Goal: Task Accomplishment & Management: Manage account settings

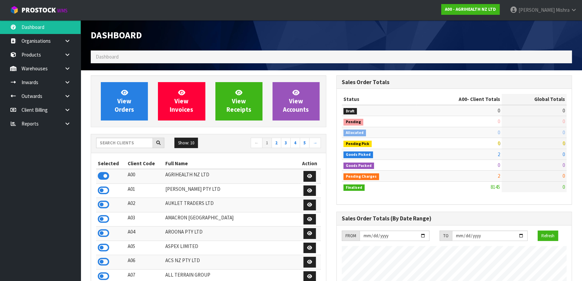
scroll to position [508, 245]
click at [117, 140] on input "text" at bounding box center [124, 143] width 57 height 10
type input "J01"
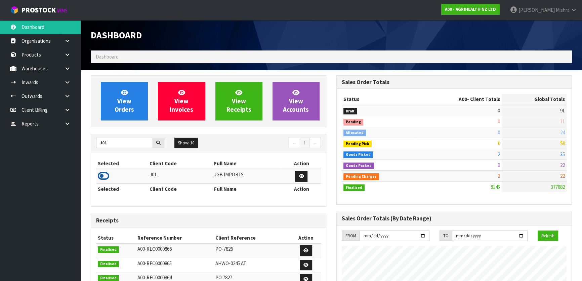
drag, startPoint x: 104, startPoint y: 177, endPoint x: 104, endPoint y: 171, distance: 6.1
click at [104, 177] on icon at bounding box center [103, 176] width 11 height 10
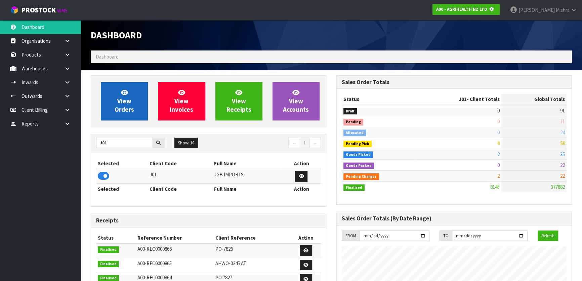
scroll to position [419, 245]
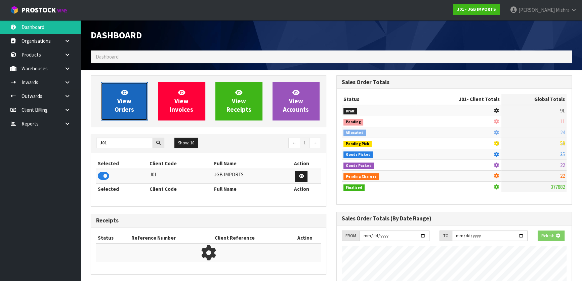
click at [132, 106] on span "View Orders" at bounding box center [125, 100] width 20 height 25
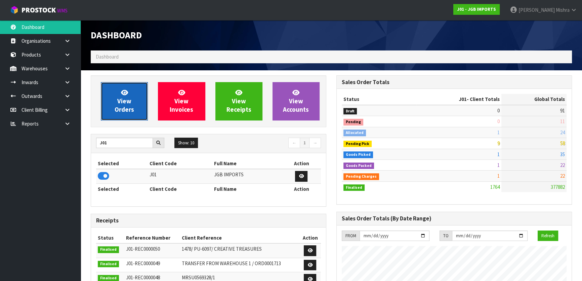
scroll to position [508, 245]
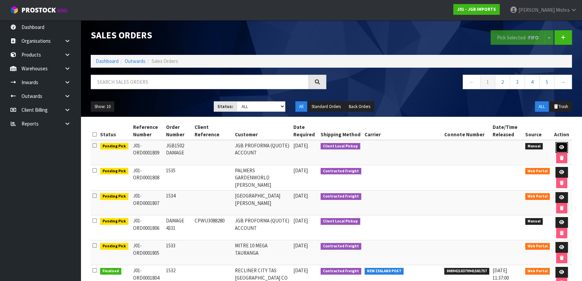
click at [562, 147] on icon at bounding box center [562, 147] width 5 height 4
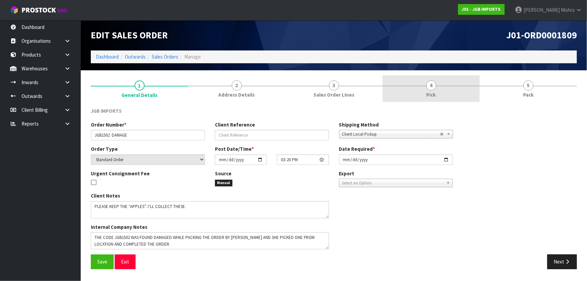
click at [450, 89] on link "4 Pick" at bounding box center [430, 88] width 97 height 27
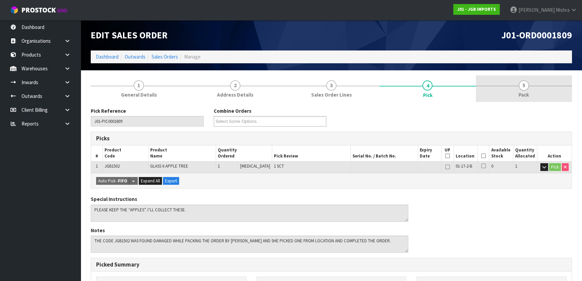
click at [552, 88] on link "5 Pack" at bounding box center [524, 88] width 96 height 27
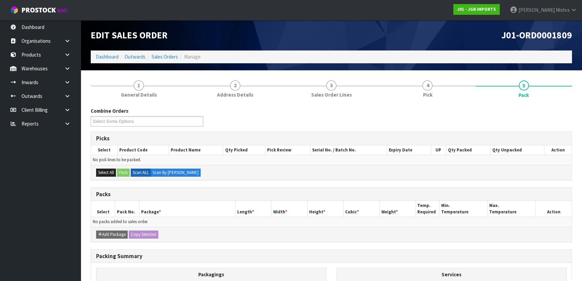
click at [400, 69] on div "Edit Sales Order J01-ORD0001809 Dashboard Outwards Sales Orders Manage" at bounding box center [332, 45] width 492 height 50
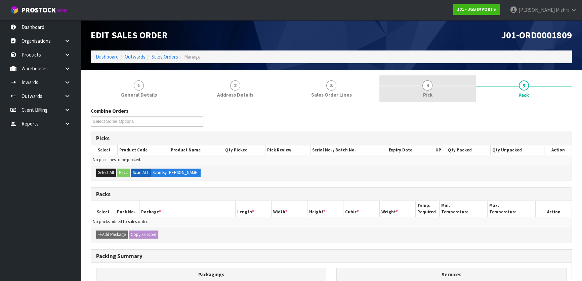
click at [424, 86] on span "4" at bounding box center [428, 85] width 10 height 10
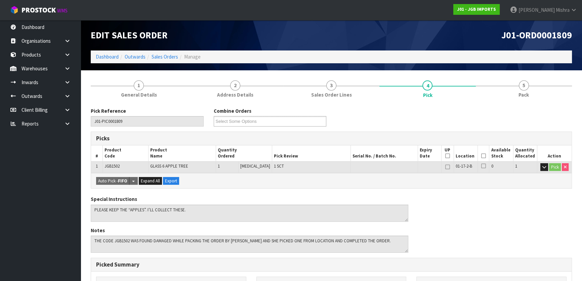
click at [482, 156] on icon at bounding box center [484, 156] width 5 height 0
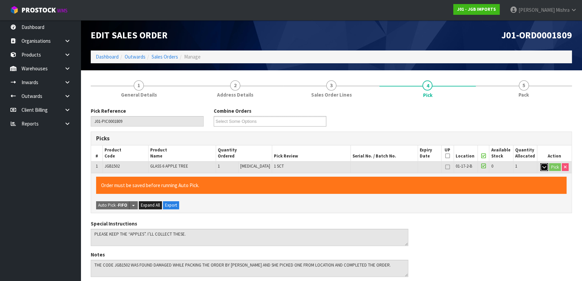
click at [545, 167] on button "button" at bounding box center [545, 167] width 8 height 8
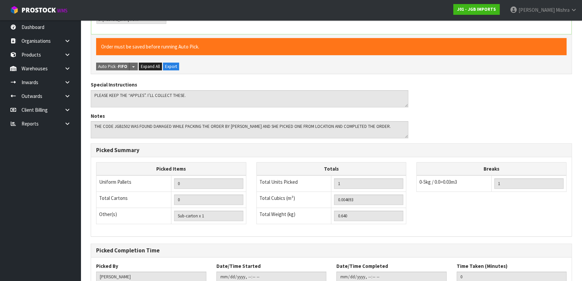
scroll to position [239, 0]
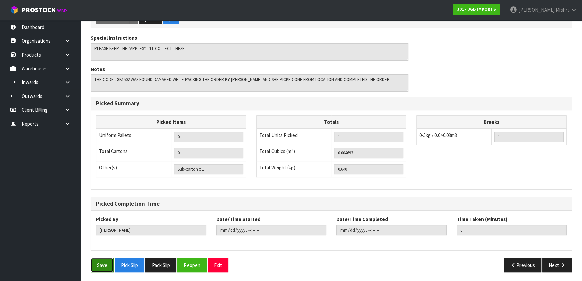
click at [104, 267] on button "Save" at bounding box center [102, 265] width 23 height 14
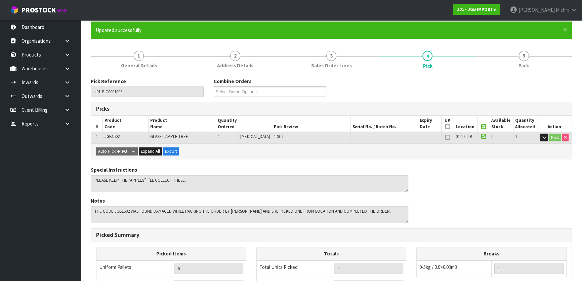
scroll to position [185, 0]
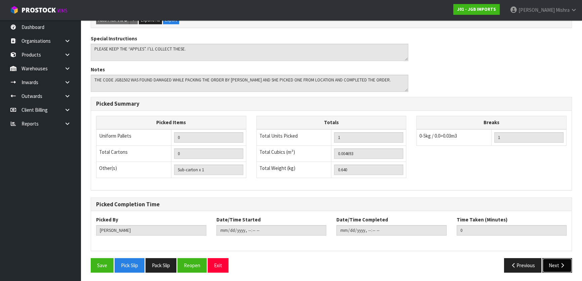
click at [548, 267] on button "Next" at bounding box center [558, 265] width 30 height 14
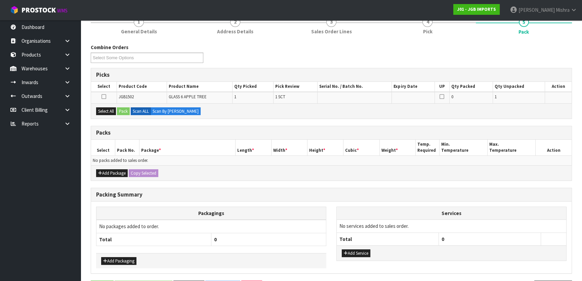
scroll to position [111, 0]
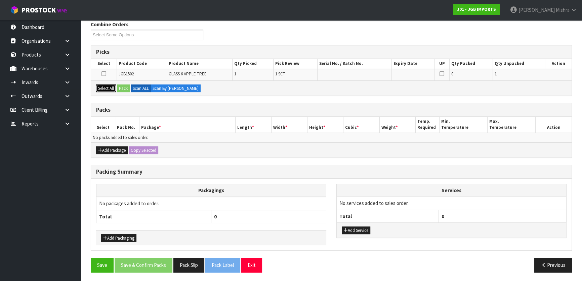
click at [102, 89] on button "Select All" at bounding box center [106, 88] width 20 height 8
click at [129, 89] on button "Pack" at bounding box center [123, 88] width 13 height 8
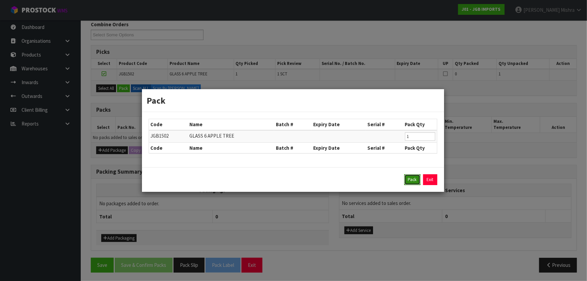
click at [409, 178] on button "Pack" at bounding box center [412, 179] width 16 height 11
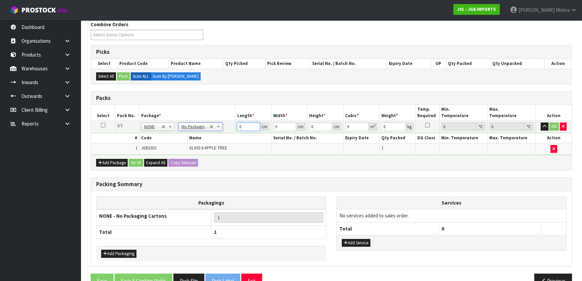
drag, startPoint x: 246, startPoint y: 123, endPoint x: 218, endPoint y: 124, distance: 28.3
click at [223, 124] on tr "1/1 NONE 007-001 007-002 007-004 007-009 007-013 007-014 007-015 007-017 007-01…" at bounding box center [331, 127] width 481 height 12
type input "1"
drag, startPoint x: 280, startPoint y: 124, endPoint x: 265, endPoint y: 124, distance: 14.5
click at [265, 124] on tr "1/1 NONE 007-001 007-002 007-004 007-009 007-013 007-014 007-015 007-017 007-01…" at bounding box center [331, 127] width 481 height 12
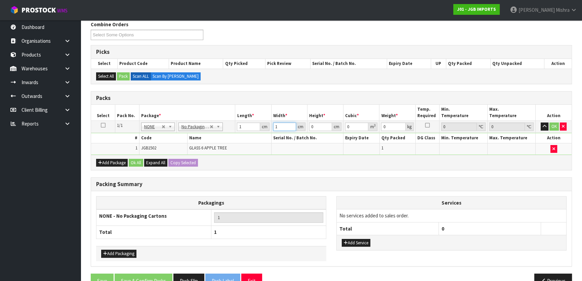
type input "1"
drag, startPoint x: 315, startPoint y: 128, endPoint x: 311, endPoint y: 129, distance: 5.0
click at [306, 129] on tr "1/1 NONE 007-001 007-002 007-004 007-009 007-013 007-014 007-015 007-017 007-01…" at bounding box center [331, 127] width 481 height 12
type input "1"
type input "0.000001"
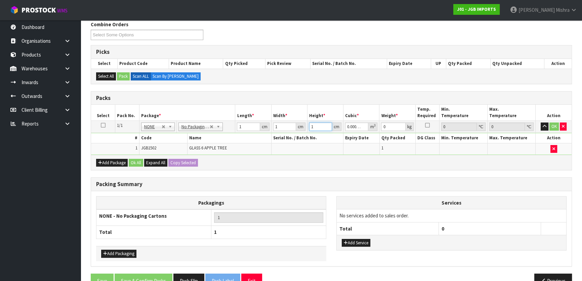
type input "1"
drag, startPoint x: 385, startPoint y: 126, endPoint x: 377, endPoint y: 126, distance: 7.7
click at [378, 126] on tr "1/1 NONE 007-001 007-002 007-004 007-009 007-013 007-014 007-015 007-017 007-01…" at bounding box center [331, 127] width 481 height 12
type input "1"
click at [551, 124] on button "OK" at bounding box center [554, 126] width 9 height 8
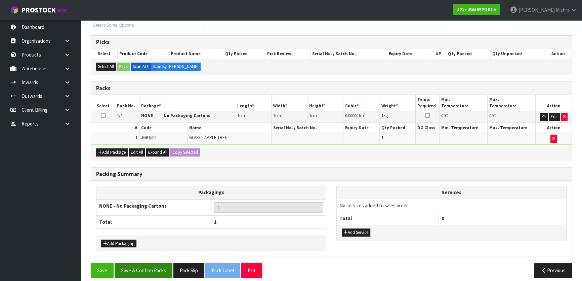
scroll to position [125, 0]
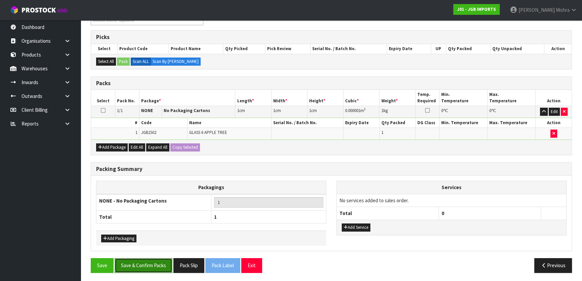
click at [162, 268] on button "Save & Confirm Packs" at bounding box center [144, 265] width 58 height 14
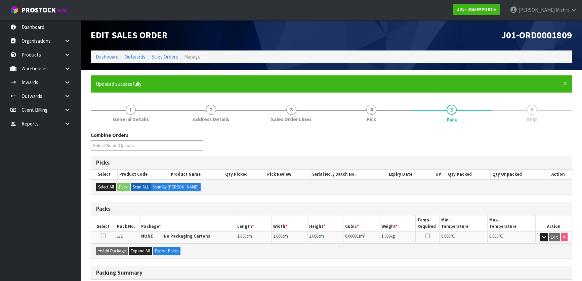
scroll to position [89, 0]
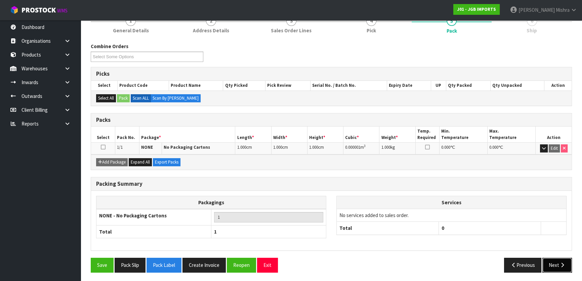
click at [555, 260] on button "Next" at bounding box center [558, 265] width 30 height 14
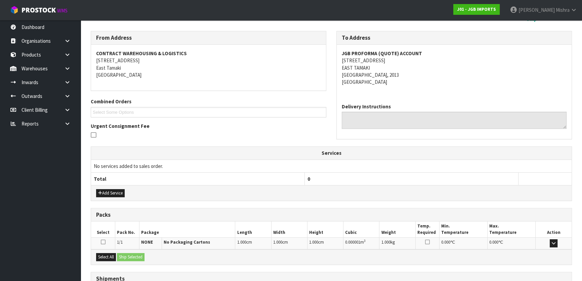
scroll to position [155, 0]
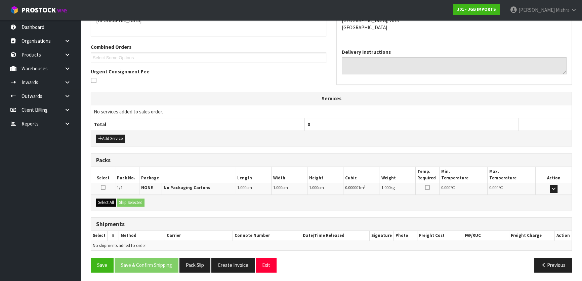
drag, startPoint x: 96, startPoint y: 198, endPoint x: 104, endPoint y: 198, distance: 8.1
click at [97, 198] on div "Select All Ship Selected" at bounding box center [331, 202] width 481 height 15
drag, startPoint x: 104, startPoint y: 198, endPoint x: 115, endPoint y: 199, distance: 11.5
click at [107, 199] on button "Select All" at bounding box center [106, 202] width 20 height 8
click at [129, 199] on button "Ship Selected" at bounding box center [131, 202] width 28 height 8
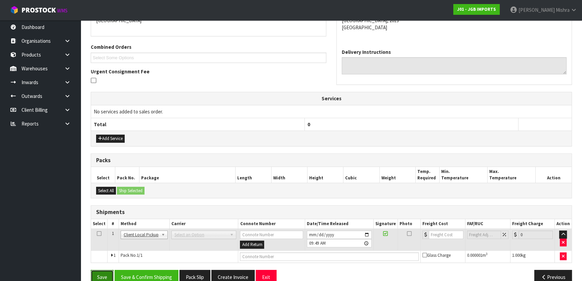
click at [103, 276] on button "Save" at bounding box center [102, 277] width 23 height 14
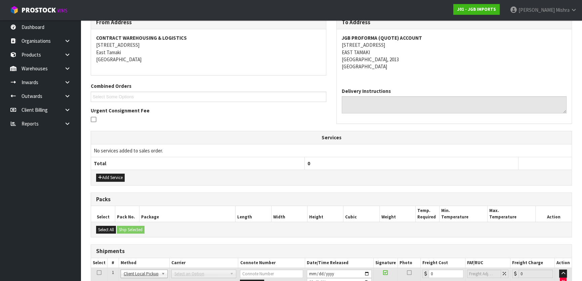
scroll to position [167, 0]
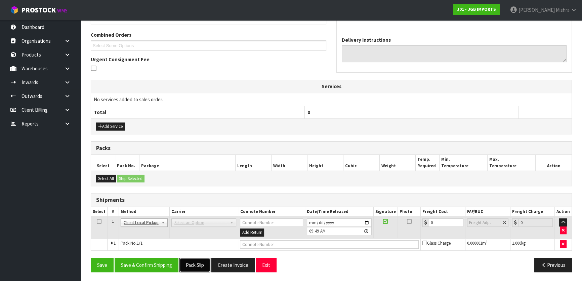
click at [198, 264] on button "Pack Slip" at bounding box center [195, 265] width 31 height 14
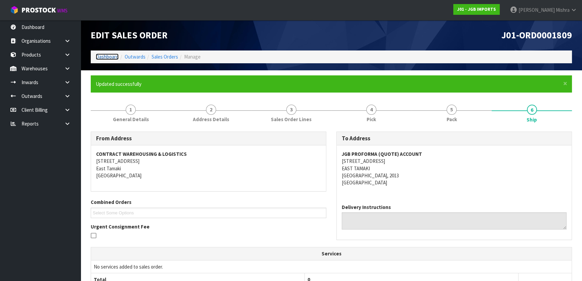
click at [105, 58] on link "Dashboard" at bounding box center [107, 56] width 23 height 6
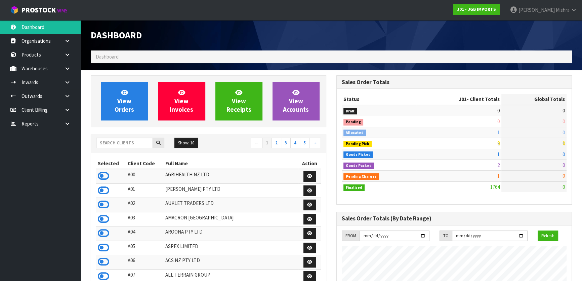
scroll to position [508, 245]
click at [113, 145] on input "text" at bounding box center [124, 143] width 57 height 10
type input "V04"
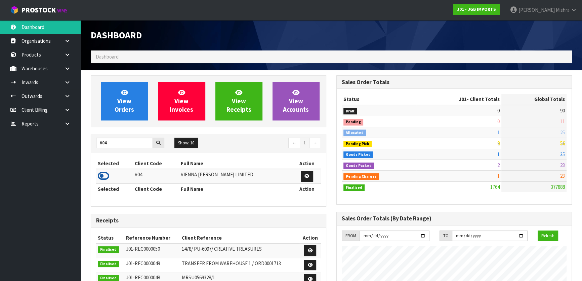
click at [104, 177] on icon at bounding box center [103, 176] width 11 height 10
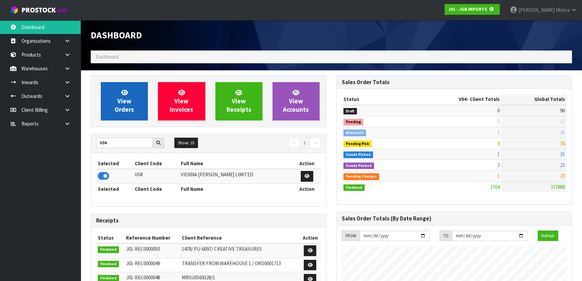
scroll to position [419, 245]
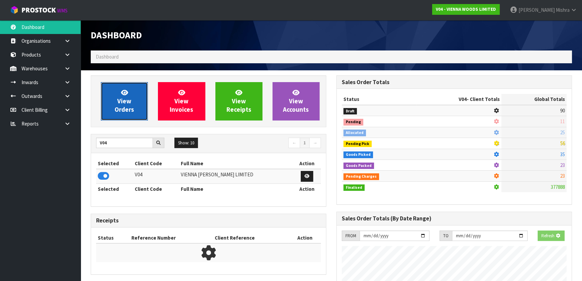
click at [116, 106] on span "View Orders" at bounding box center [125, 100] width 20 height 25
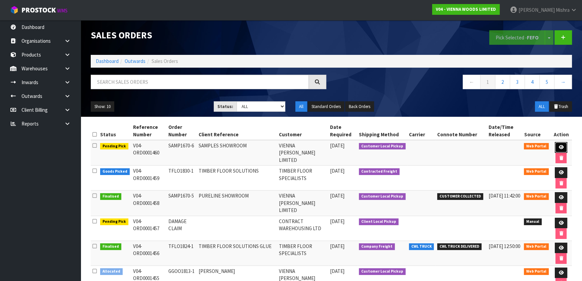
click at [562, 144] on link at bounding box center [561, 147] width 12 height 11
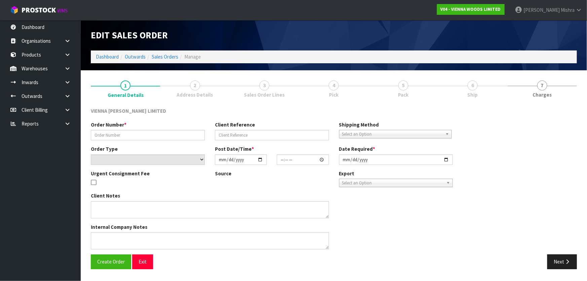
type input "SAMP1670-6"
type input "SAMPLES SHOWROOM"
select select "number:0"
type input "2025-08-21"
type input "12:38:00.000"
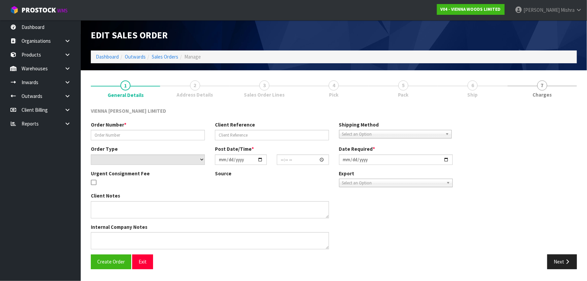
type input "2025-08-25"
type textarea "SAMPLES SHOWROOM"
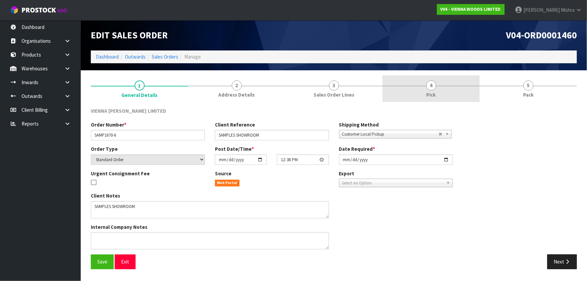
click at [432, 88] on span "4" at bounding box center [431, 85] width 10 height 10
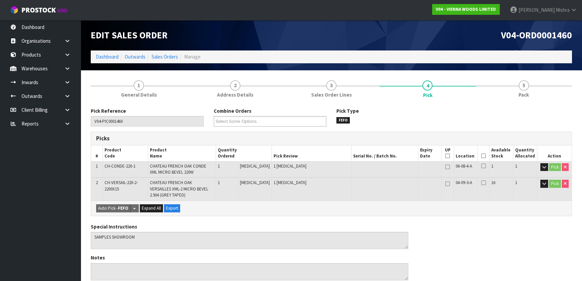
click at [482, 156] on icon at bounding box center [484, 156] width 5 height 0
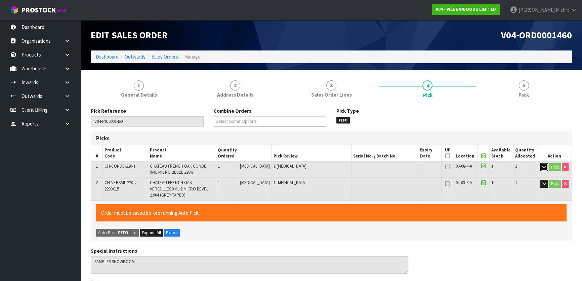
drag, startPoint x: 539, startPoint y: 167, endPoint x: 540, endPoint y: 172, distance: 5.2
click at [538, 167] on td "Pick" at bounding box center [555, 169] width 34 height 16
click at [543, 166] on icon "button" at bounding box center [545, 167] width 4 height 4
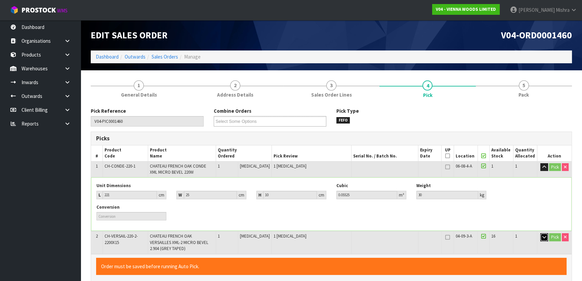
click at [541, 234] on button "button" at bounding box center [545, 237] width 8 height 8
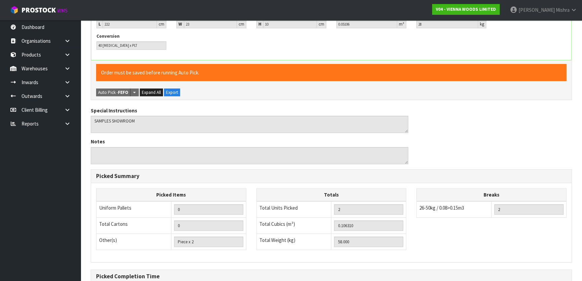
scroll to position [319, 0]
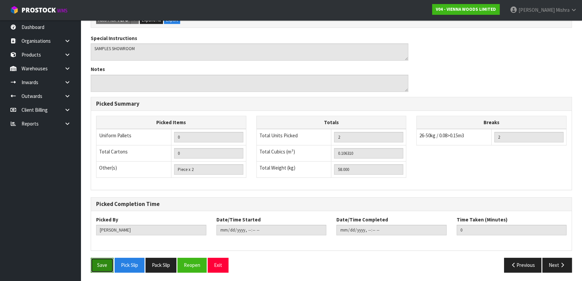
click at [96, 267] on button "Save" at bounding box center [102, 265] width 23 height 14
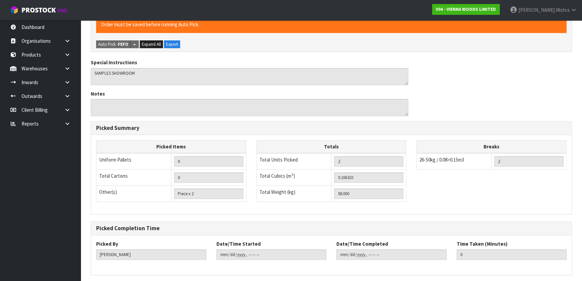
scroll to position [0, 0]
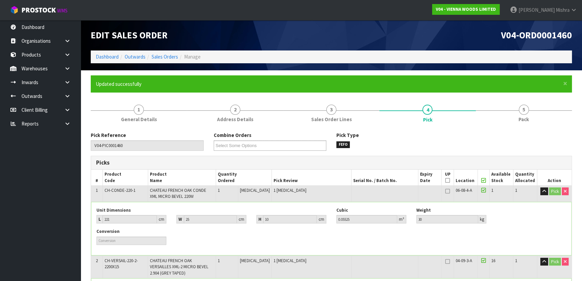
type input "Lalisha Mishra"
type input "2025-08-22T10:16:46"
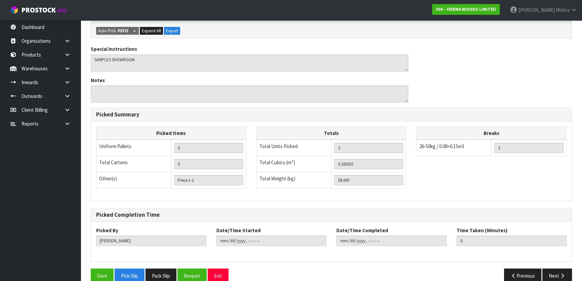
scroll to position [213, 0]
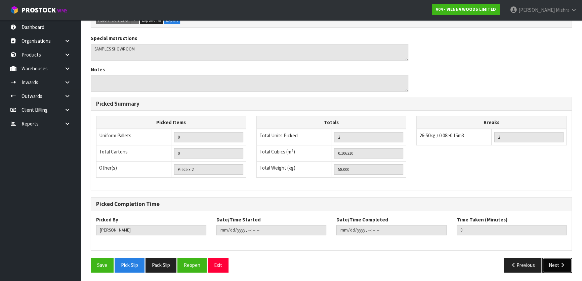
click at [555, 260] on button "Next" at bounding box center [558, 265] width 30 height 14
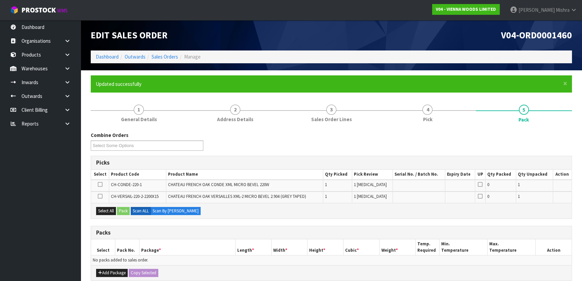
click at [112, 215] on div "Select All Pack Scan ALL Scan By Quantity" at bounding box center [331, 210] width 481 height 15
click at [110, 211] on button "Select All" at bounding box center [106, 211] width 20 height 8
click at [126, 212] on button "Pack" at bounding box center [123, 211] width 13 height 8
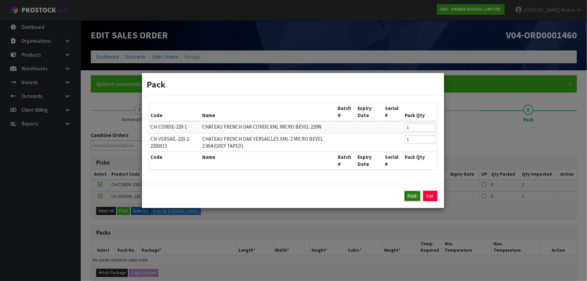
click at [414, 194] on button "Pack" at bounding box center [412, 196] width 16 height 11
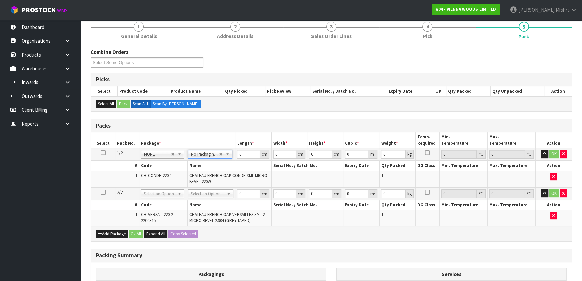
scroll to position [153, 0]
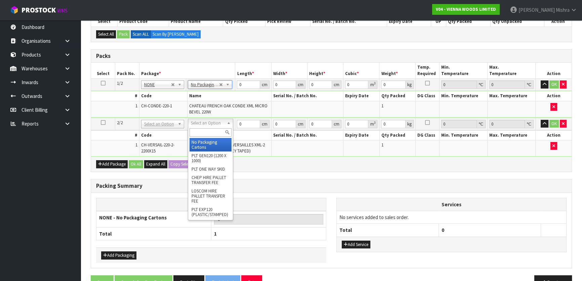
type input "2"
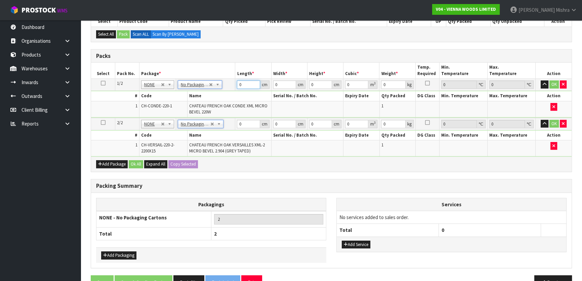
drag, startPoint x: 242, startPoint y: 84, endPoint x: 234, endPoint y: 84, distance: 8.1
click at [234, 84] on tr "1/2 NONE 007-001 007-002 007-004 007-009 007-013 007-014 007-015 007-017 007-01…" at bounding box center [331, 85] width 481 height 12
type input "221"
type input "25"
type input "1"
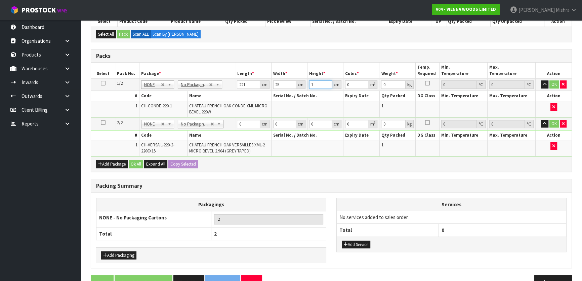
type input "0.005525"
type input "10"
type input "0.05525"
type input "10"
type input "30"
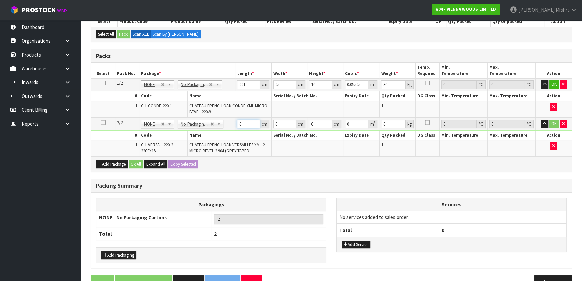
drag, startPoint x: 242, startPoint y: 122, endPoint x: 235, endPoint y: 121, distance: 6.8
click at [235, 121] on td "0 cm" at bounding box center [253, 124] width 36 height 12
type input "222"
type input "23"
type input "1"
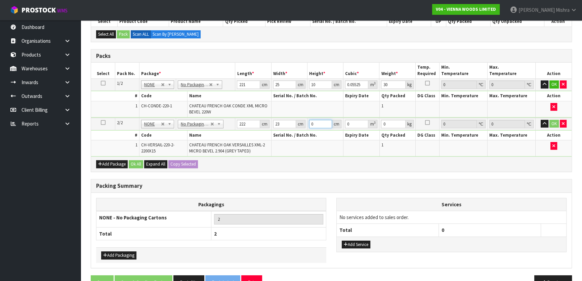
type input "0.005106"
type input "10"
type input "0.05106"
type input "10"
type input "28"
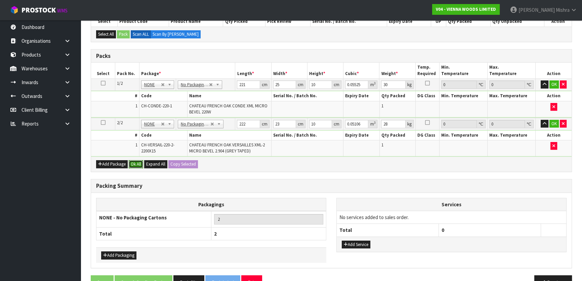
click at [137, 164] on button "Ok All" at bounding box center [136, 164] width 14 height 8
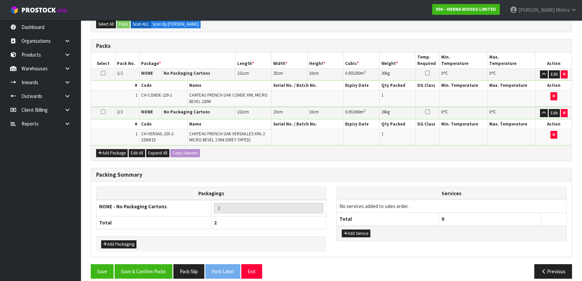
scroll to position [168, 0]
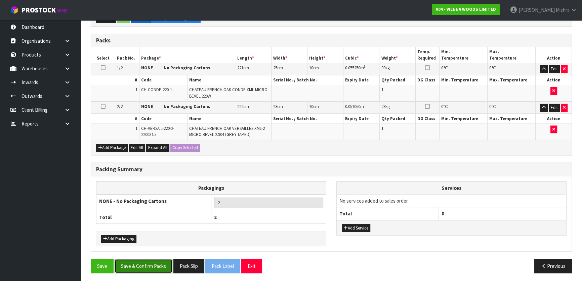
click at [136, 265] on button "Save & Confirm Packs" at bounding box center [144, 266] width 58 height 14
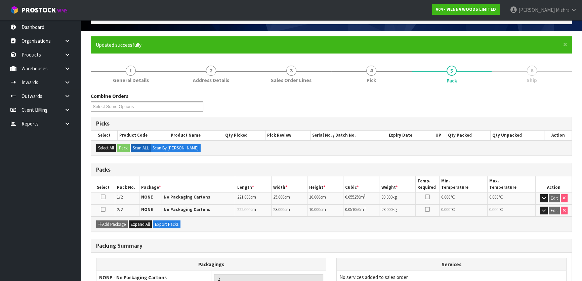
scroll to position [101, 0]
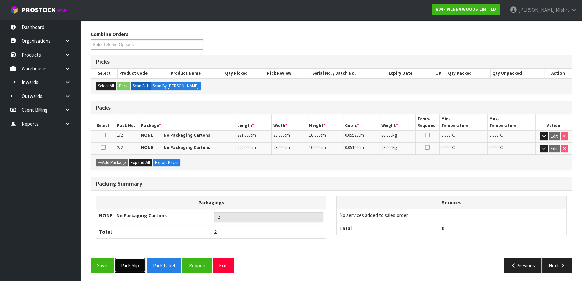
click at [134, 270] on button "Pack Slip" at bounding box center [130, 265] width 31 height 14
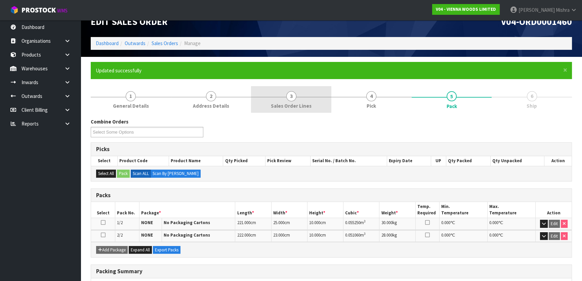
scroll to position [0, 0]
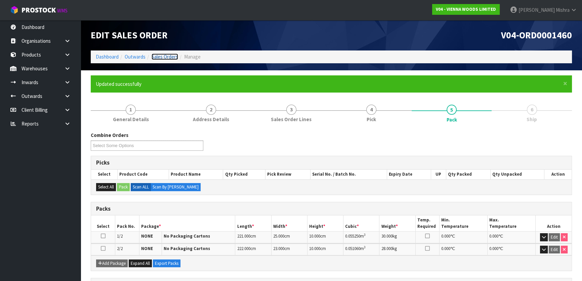
click at [168, 54] on link "Sales Orders" at bounding box center [165, 56] width 27 height 6
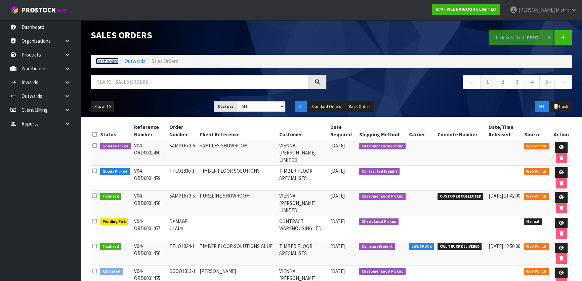
click at [104, 59] on link "Dashboard" at bounding box center [107, 61] width 23 height 6
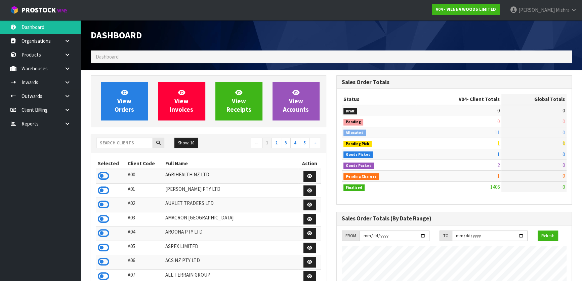
scroll to position [483, 245]
drag, startPoint x: 111, startPoint y: 140, endPoint x: 111, endPoint y: 136, distance: 4.4
click at [111, 138] on input "text" at bounding box center [124, 143] width 57 height 10
type input "13"
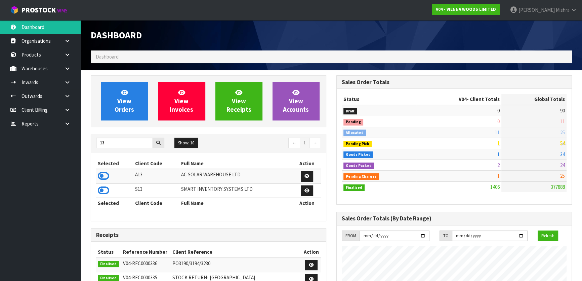
click at [98, 176] on td at bounding box center [114, 176] width 37 height 14
click at [99, 176] on icon at bounding box center [103, 176] width 11 height 10
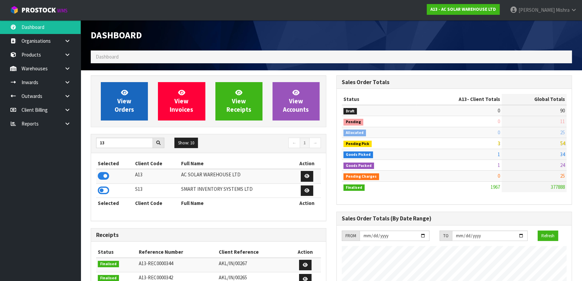
scroll to position [552, 245]
click at [116, 96] on link "View Orders" at bounding box center [124, 101] width 47 height 38
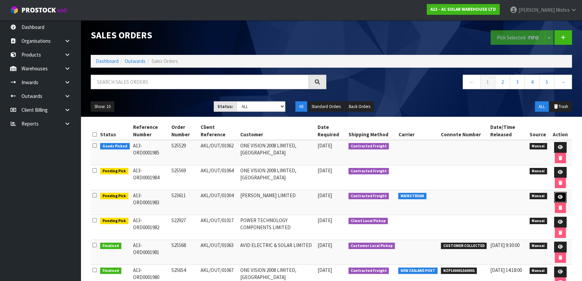
click at [560, 196] on icon at bounding box center [560, 197] width 5 height 4
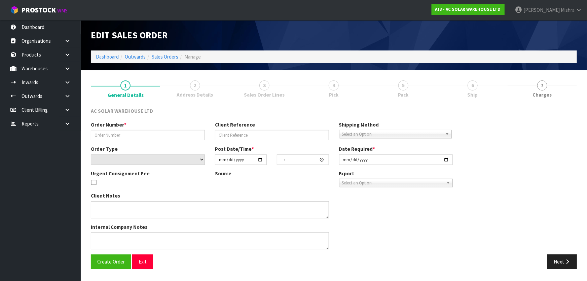
type input "S23611"
type input "AKL/OUT/01004"
select select "number:0"
type input "2025-08-21"
type input "16:02:00.000"
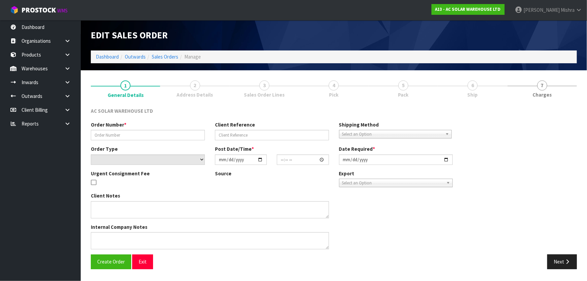
type input "2025-08-22"
type textarea "SEND WITH MAINSTREAM"
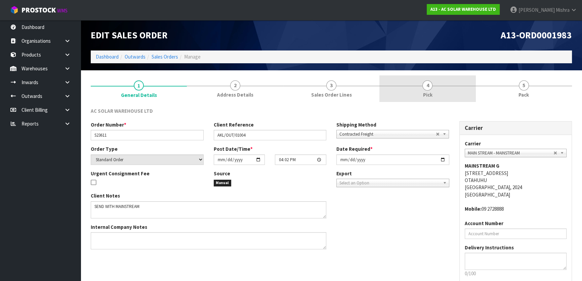
drag, startPoint x: 422, startPoint y: 80, endPoint x: 432, endPoint y: 94, distance: 16.8
click at [423, 80] on link "4 Pick" at bounding box center [428, 88] width 96 height 27
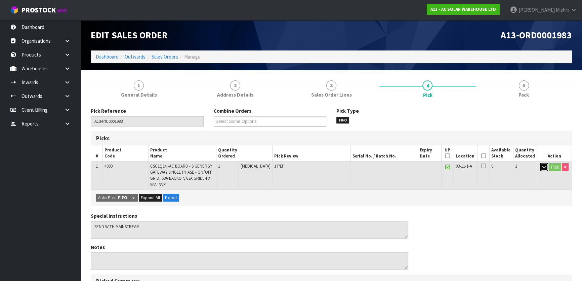
click at [545, 170] on button "button" at bounding box center [545, 167] width 8 height 8
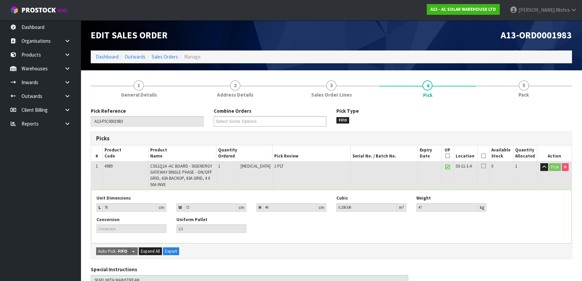
drag, startPoint x: 444, startPoint y: 155, endPoint x: 454, endPoint y: 155, distance: 9.8
click at [446, 156] on icon at bounding box center [448, 156] width 5 height 0
drag, startPoint x: 481, startPoint y: 158, endPoint x: 477, endPoint y: 162, distance: 5.7
click at [482, 156] on icon at bounding box center [484, 156] width 5 height 0
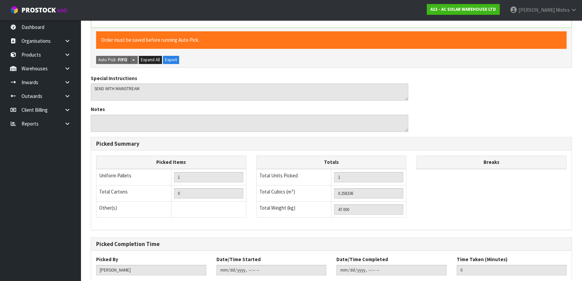
scroll to position [256, 0]
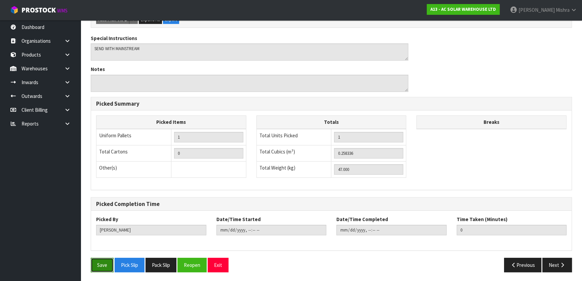
click at [104, 263] on button "Save" at bounding box center [102, 265] width 23 height 14
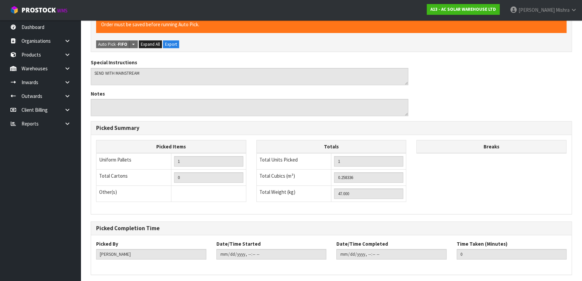
scroll to position [0, 0]
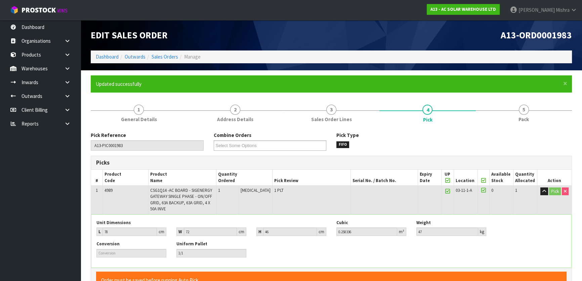
type input "Lalisha Mishra"
type input "2025-08-22T10:22:19"
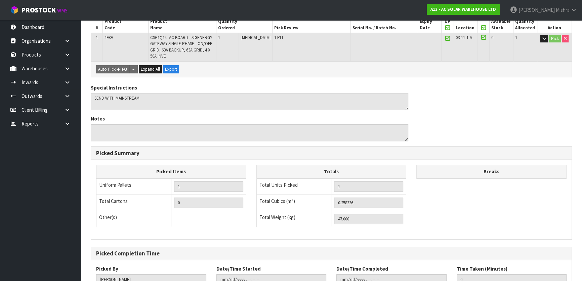
scroll to position [202, 0]
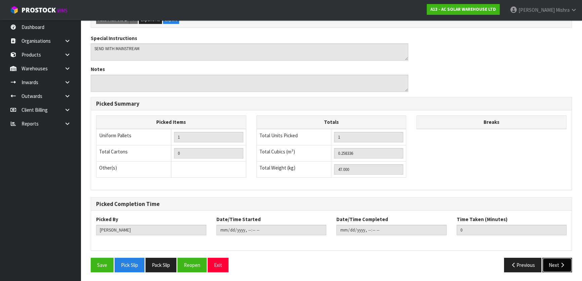
click at [565, 267] on button "Next" at bounding box center [558, 265] width 30 height 14
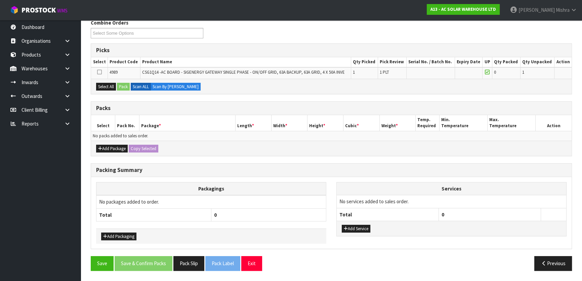
scroll to position [0, 0]
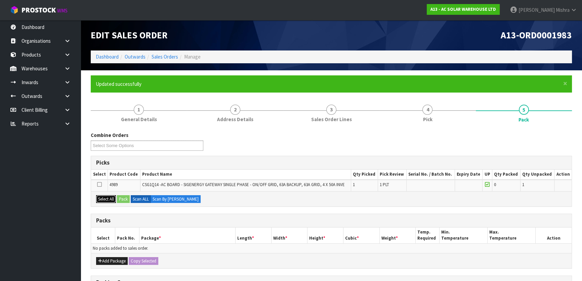
click at [112, 196] on button "Select All" at bounding box center [106, 199] width 20 height 8
click at [123, 196] on button "Pack" at bounding box center [123, 199] width 13 height 8
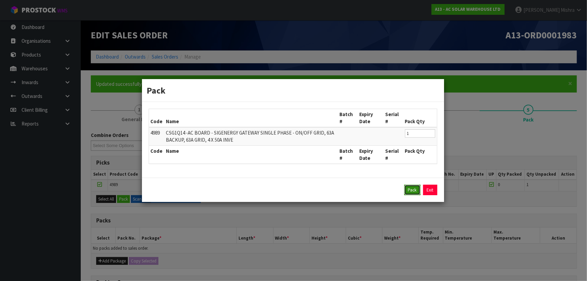
click at [410, 187] on button "Pack" at bounding box center [412, 190] width 16 height 11
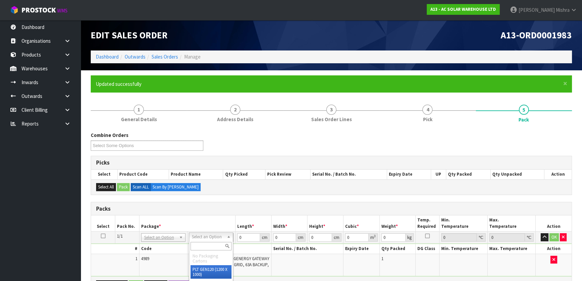
click at [206, 245] on input "text" at bounding box center [211, 246] width 41 height 8
type input "U"
drag, startPoint x: 206, startPoint y: 255, endPoint x: 227, endPoint y: 235, distance: 29.3
type input "47"
drag, startPoint x: 245, startPoint y: 236, endPoint x: 213, endPoint y: 232, distance: 33.2
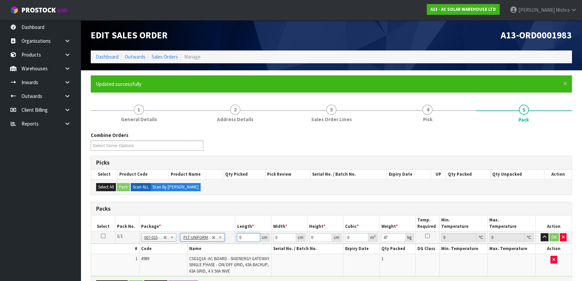
click at [213, 232] on tr "1/1 NONE 007-001 007-002 007-004 007-009 007-013 007-014 007-015 007-017 007-01…" at bounding box center [331, 237] width 481 height 12
type input "78"
type input "72"
type input "4"
type input "0.022464"
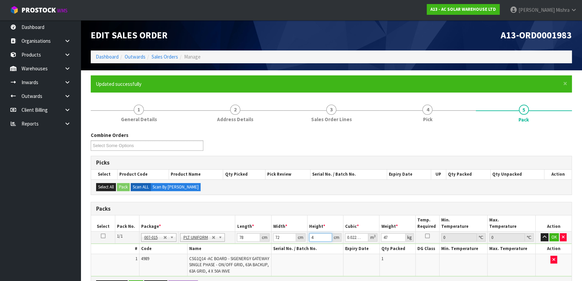
type input "46"
type input "0.258336"
type input "46"
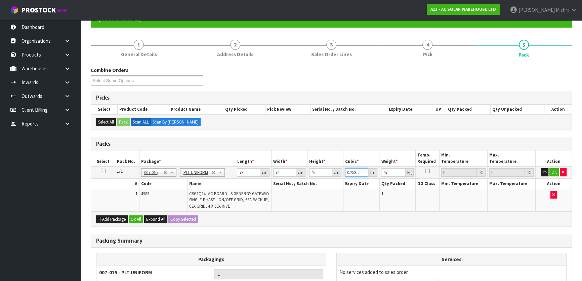
scroll to position [137, 0]
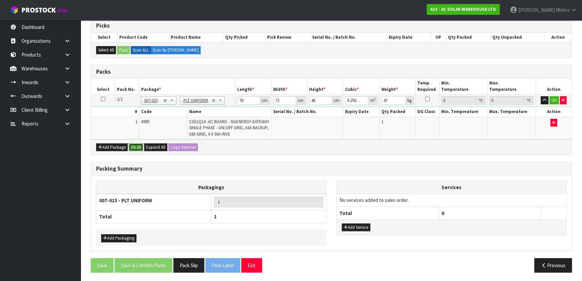
click at [138, 148] on button "Ok All" at bounding box center [136, 147] width 14 height 8
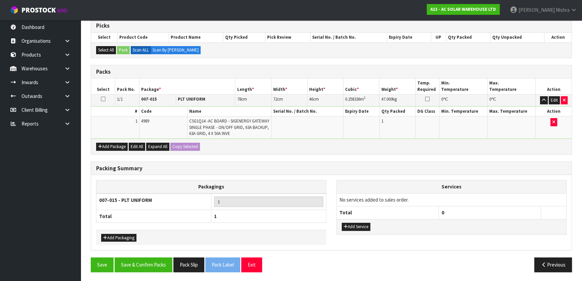
scroll to position [136, 0]
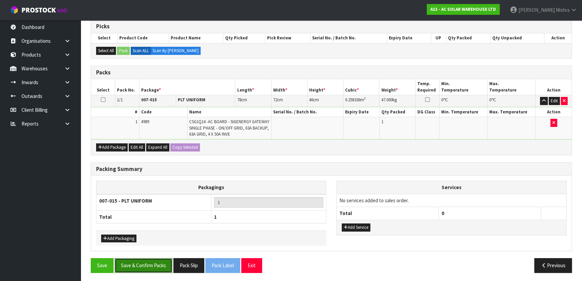
click at [139, 268] on button "Save & Confirm Packs" at bounding box center [144, 265] width 58 height 14
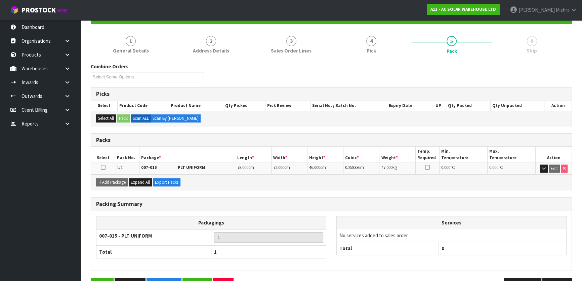
scroll to position [89, 0]
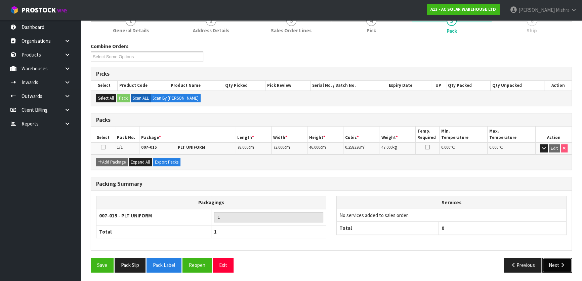
click at [554, 267] on button "Next" at bounding box center [558, 265] width 30 height 14
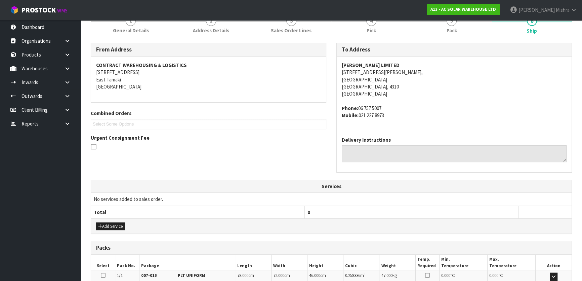
click at [364, 74] on address "J. A. RUSSELL LIMITED 96 GILL STREET, NEW PLYMOUTH CENTRAL STREET New Plymouth,…" at bounding box center [454, 80] width 225 height 36
copy address "96 GILL STREET,"
click at [365, 64] on strong "J. A. RUSSELL LIMITED" at bounding box center [371, 65] width 58 height 6
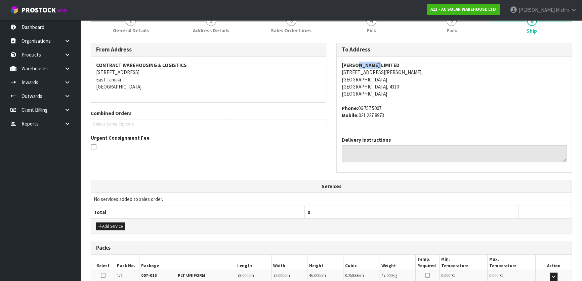
click at [365, 64] on strong "J. A. RUSSELL LIMITED" at bounding box center [371, 65] width 58 height 6
copy strong "J. A. RUSSELL LIMITED"
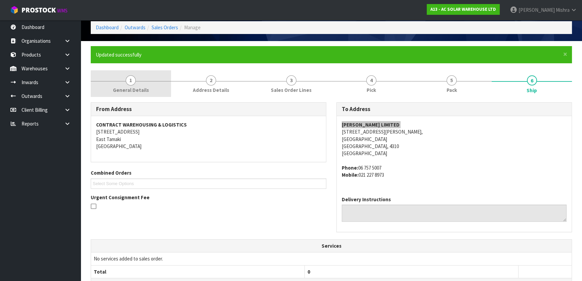
scroll to position [28, 0]
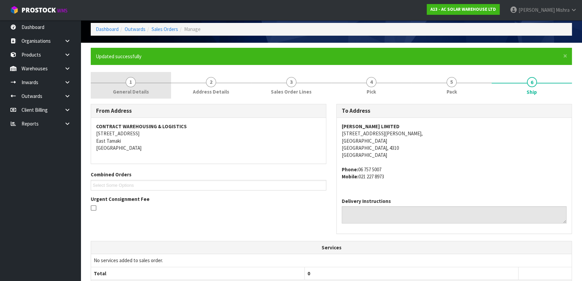
click at [131, 81] on span "1" at bounding box center [131, 82] width 10 height 10
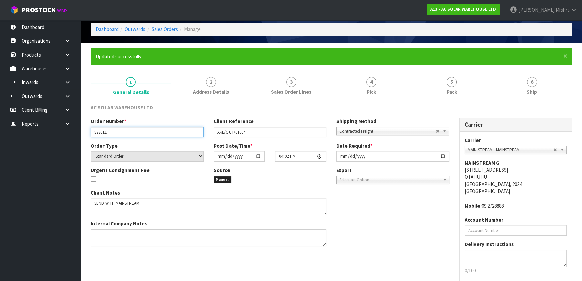
drag, startPoint x: 140, startPoint y: 134, endPoint x: 88, endPoint y: 134, distance: 52.1
click at [88, 135] on div "Order Number * S23611" at bounding box center [147, 127] width 123 height 19
click at [531, 100] on div "AC SOLAR WAREHOUSE LTD Order Number * S23611 Client Reference AKL/OUT/01004 Shi…" at bounding box center [332, 205] width 482 height 212
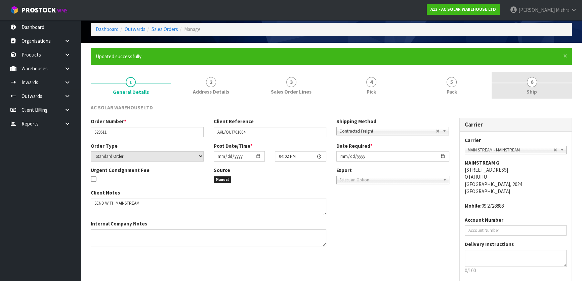
click at [531, 95] on link "6 Ship" at bounding box center [532, 85] width 80 height 27
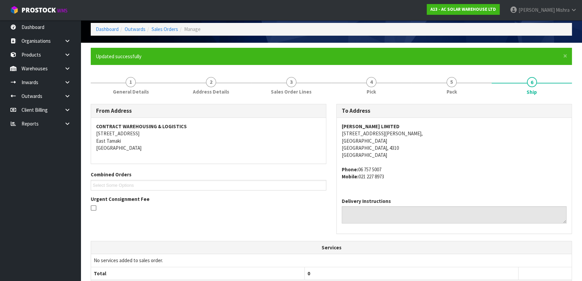
drag, startPoint x: 389, startPoint y: 166, endPoint x: 357, endPoint y: 166, distance: 31.3
click at [357, 166] on address "Phone: 06 757 5007 Mobile: 021 227 8973" at bounding box center [454, 173] width 225 height 14
copy address "06 757 5007"
drag, startPoint x: 391, startPoint y: 178, endPoint x: 359, endPoint y: 179, distance: 31.9
click at [359, 179] on address "Phone: 06 757 5007 Mobile: 021 227 8973" at bounding box center [454, 173] width 225 height 14
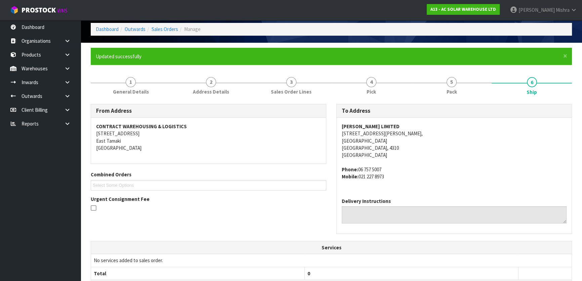
copy address "021 227 8973"
click at [450, 88] on span "Pack" at bounding box center [452, 91] width 10 height 7
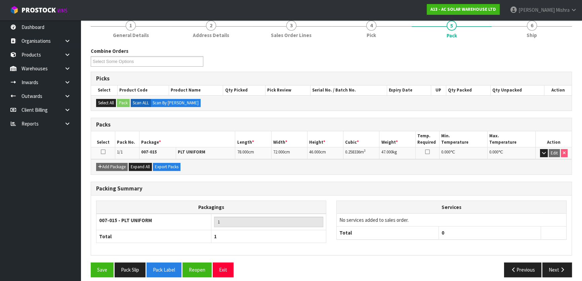
scroll to position [89, 0]
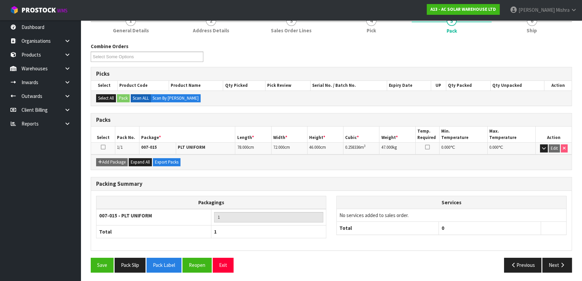
drag, startPoint x: 366, startPoint y: 147, endPoint x: 342, endPoint y: 148, distance: 24.2
click at [342, 148] on tr "1/1 007-015 PLT UNIFORM 78.000 cm 72.000 cm 46.000 cm 0.258336 m 3 47.000 kg 0.…" at bounding box center [331, 149] width 481 height 12
copy tr "0.258336 m 3"
click at [564, 267] on button "Next" at bounding box center [558, 265] width 30 height 14
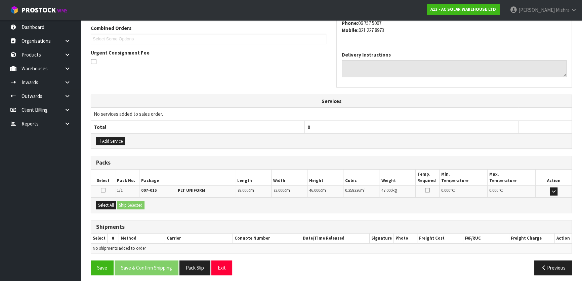
scroll to position [177, 0]
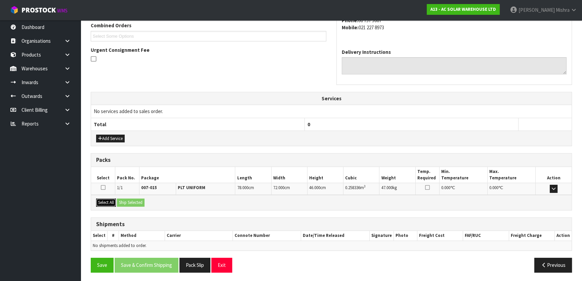
click at [106, 200] on button "Select All" at bounding box center [106, 202] width 20 height 8
click at [142, 200] on button "Ship Selected" at bounding box center [131, 202] width 28 height 8
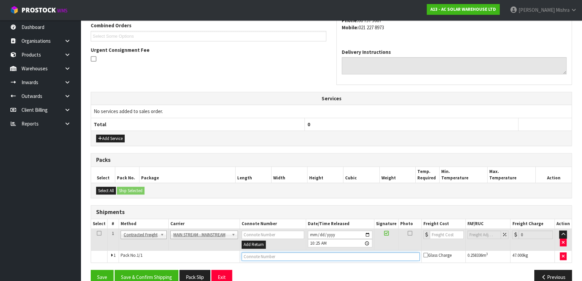
click at [339, 254] on input "text" at bounding box center [331, 256] width 178 height 8
paste input "CWL7716998"
type input "CWL7716998"
click at [445, 233] on input "number" at bounding box center [447, 234] width 34 height 8
type input "37.00"
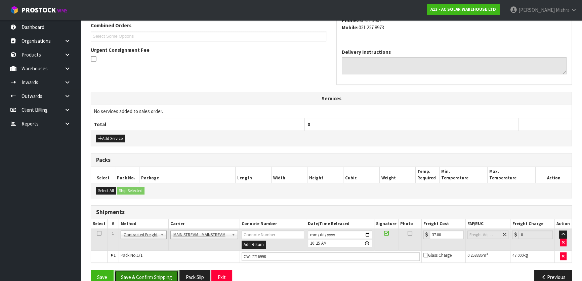
click at [149, 272] on button "Save & Confirm Shipping" at bounding box center [147, 277] width 64 height 14
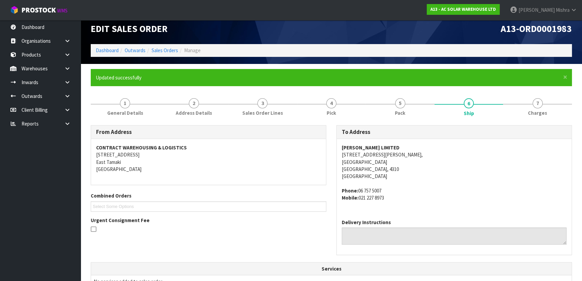
scroll to position [0, 0]
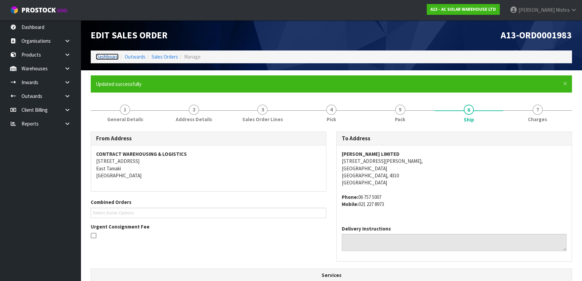
click at [104, 57] on link "Dashboard" at bounding box center [107, 56] width 23 height 6
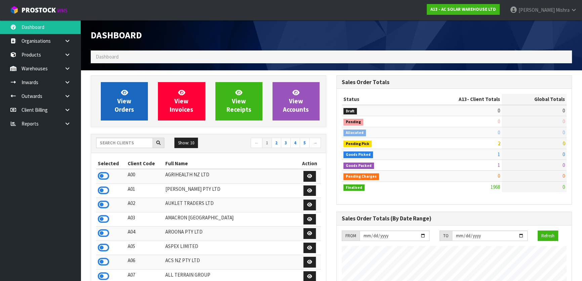
scroll to position [559, 245]
drag, startPoint x: 121, startPoint y: 108, endPoint x: 125, endPoint y: 109, distance: 3.8
click at [121, 108] on span "View Orders" at bounding box center [125, 100] width 20 height 25
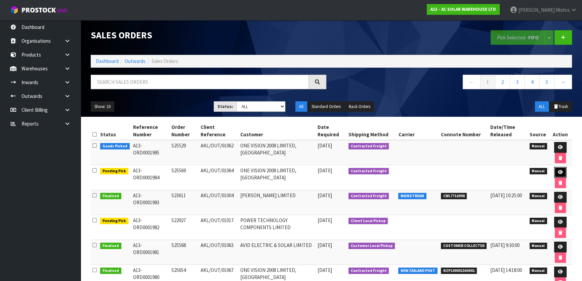
click at [558, 173] on icon at bounding box center [560, 172] width 5 height 4
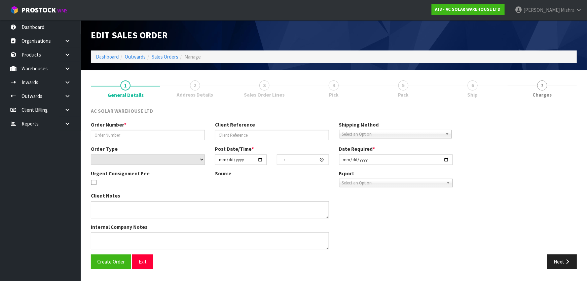
type input "S25569"
type input "AKL/OUT/01064"
select select "number:0"
type input "2025-08-22"
type input "08:27:00.000"
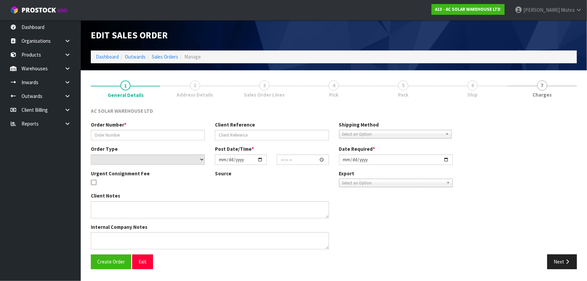
type input "2025-08-22"
type textarea "SEND WITH MAINSTREAM"
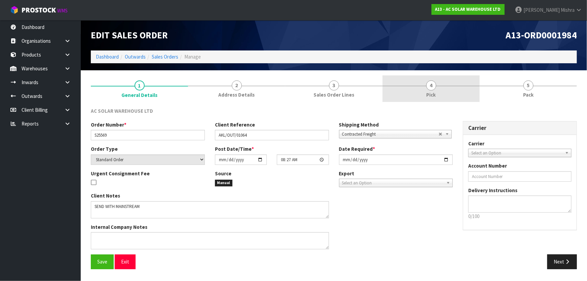
click at [439, 94] on link "4 Pick" at bounding box center [430, 88] width 97 height 27
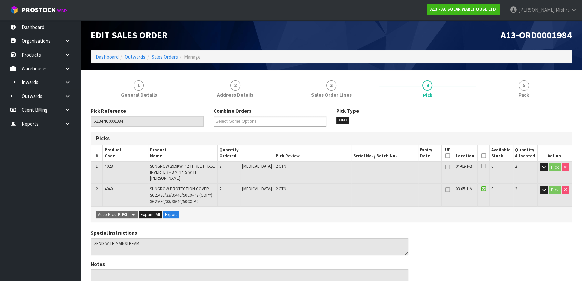
click at [482, 156] on icon at bounding box center [484, 156] width 5 height 0
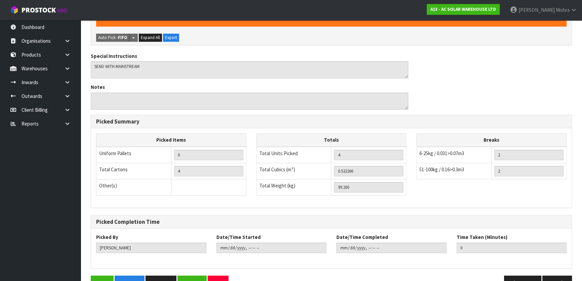
scroll to position [219, 0]
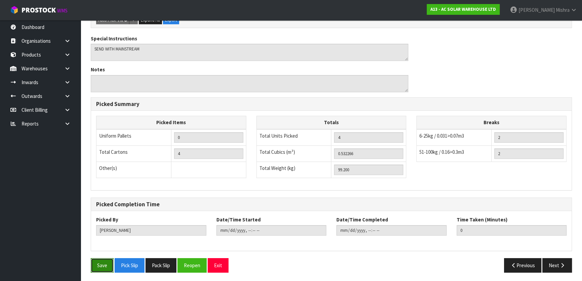
click at [103, 263] on button "Save" at bounding box center [102, 265] width 23 height 14
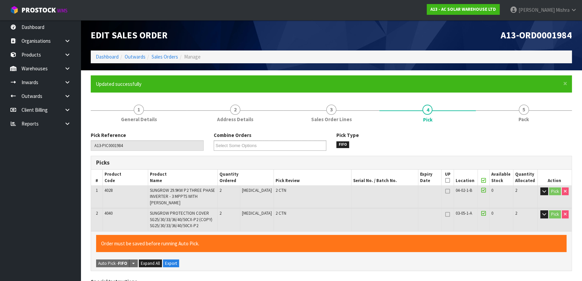
type input "Lalisha Mishra"
type input "2025-08-22T10:32:33"
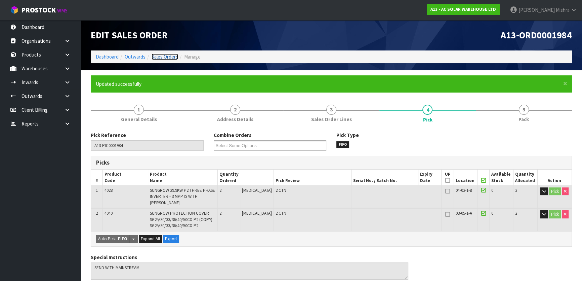
click at [169, 58] on link "Sales Orders" at bounding box center [165, 56] width 27 height 6
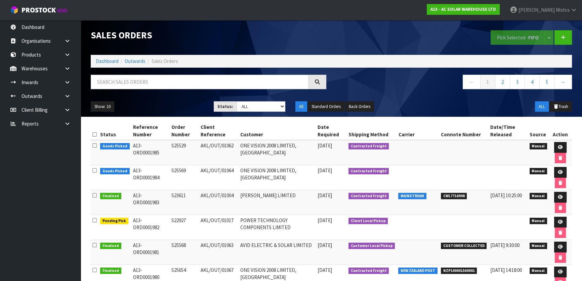
drag, startPoint x: 104, startPoint y: 56, endPoint x: 104, endPoint y: 60, distance: 3.7
click at [104, 56] on ol "Dashboard Outwards Sales Orders" at bounding box center [332, 61] width 482 height 12
click at [104, 61] on link "Dashboard" at bounding box center [107, 61] width 23 height 6
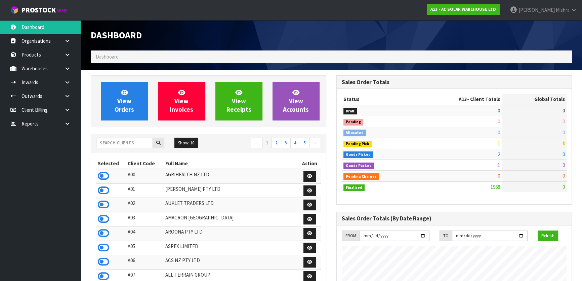
scroll to position [566, 245]
click at [142, 145] on input "text" at bounding box center [124, 143] width 57 height 10
type input "V04"
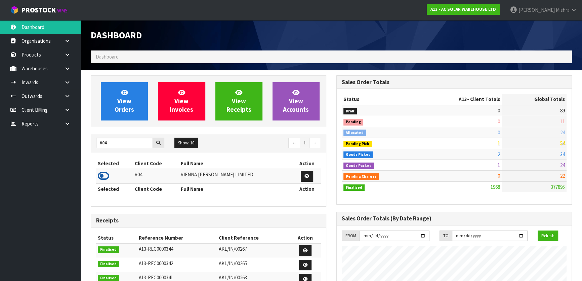
click at [104, 179] on icon at bounding box center [103, 176] width 11 height 10
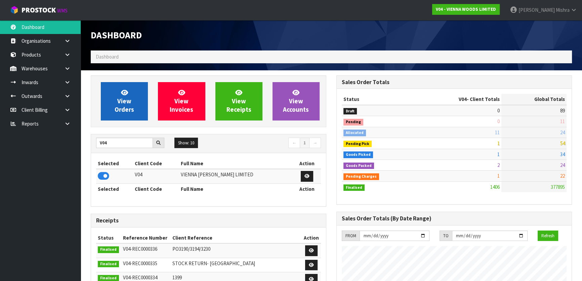
scroll to position [483, 245]
click at [126, 103] on span "View Orders" at bounding box center [125, 100] width 20 height 25
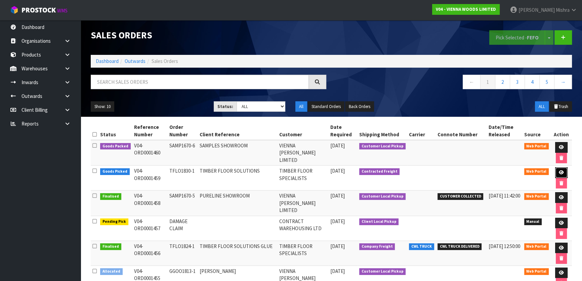
click at [561, 170] on icon at bounding box center [561, 172] width 5 height 4
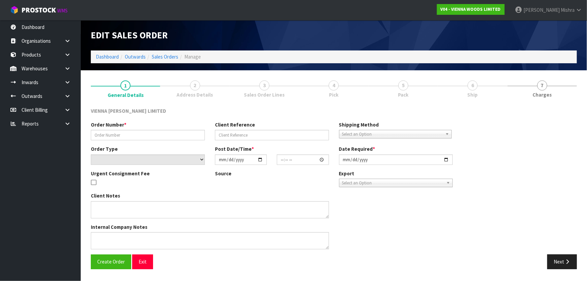
type input "TFLO1830-1"
type input "TIMBER FLOOR SOLUTIONS"
select select "number:0"
type input "2025-08-21"
type input "11:46:00.000"
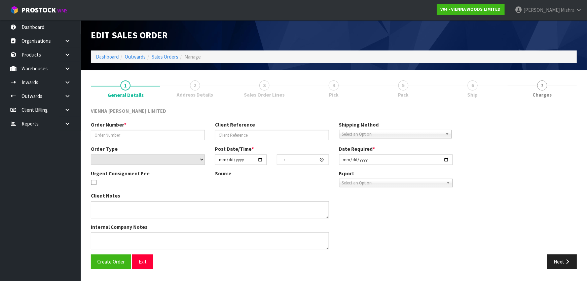
type input "2025-08-22"
type textarea "TIMBER FLOOR SOLUTIONS"
type textarea "THIS PRODUCT WAS RECEIPTED IN BY CARTON, THIS IS FOR 2 CARTONS. (NOT 2 BOTTLES)."
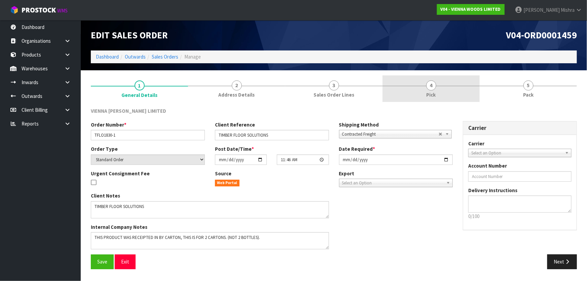
click at [461, 85] on link "4 Pick" at bounding box center [430, 88] width 97 height 27
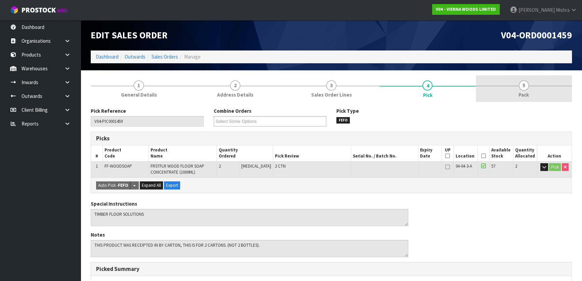
click at [522, 95] on span "Pack" at bounding box center [524, 94] width 10 height 7
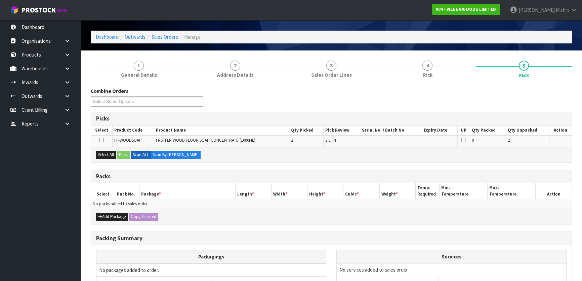
scroll to position [30, 0]
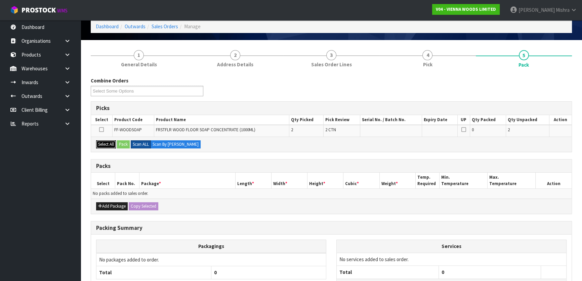
drag, startPoint x: 102, startPoint y: 141, endPoint x: 136, endPoint y: 147, distance: 34.5
click at [102, 141] on button "Select All" at bounding box center [106, 144] width 20 height 8
click at [128, 144] on button "Pack" at bounding box center [123, 144] width 13 height 8
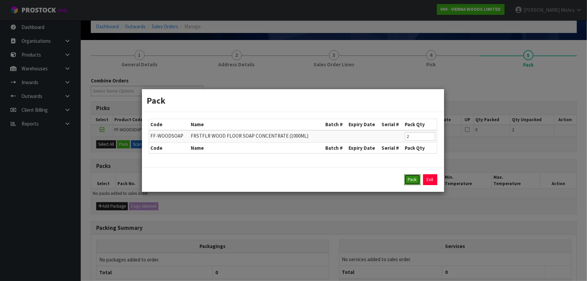
click at [415, 180] on button "Pack" at bounding box center [412, 179] width 16 height 11
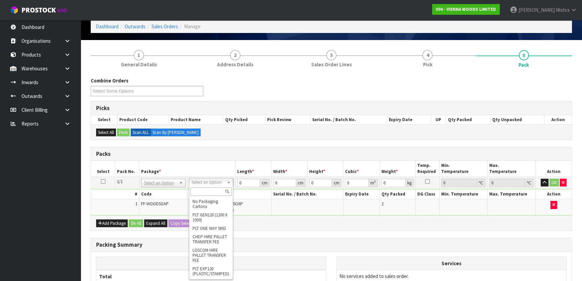
click at [204, 189] on input "text" at bounding box center [211, 191] width 41 height 8
type input "OC"
click at [206, 212] on td "FRSTFLR WOOD FLOOR SOAP CONCENTRATE (1000ML)" at bounding box center [229, 207] width 84 height 16
click at [197, 192] on input "text" at bounding box center [210, 191] width 41 height 8
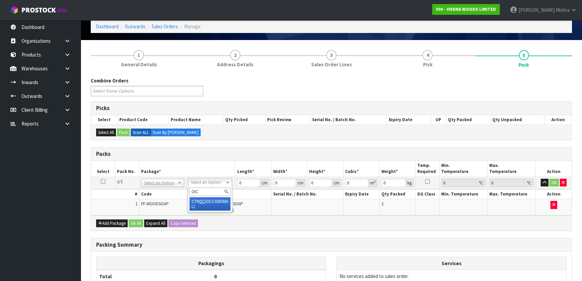
type input "OC"
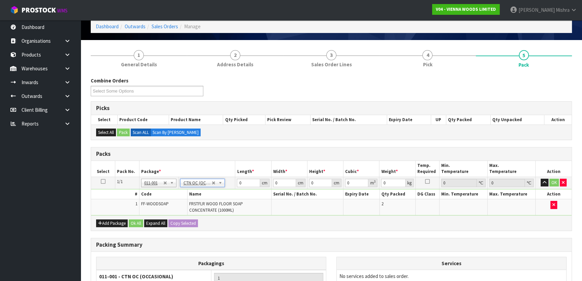
type input "13.2"
drag, startPoint x: 247, startPoint y: 181, endPoint x: 215, endPoint y: 182, distance: 31.3
type input "47"
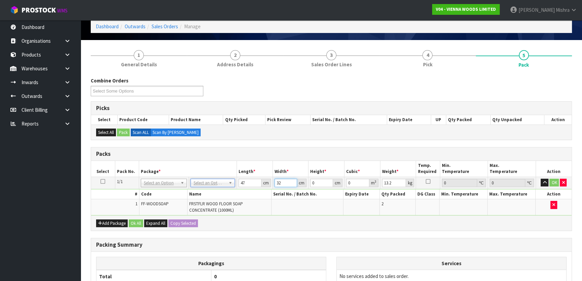
type input "32"
type input "2"
type input "0.003008"
type input "21"
type input "0.031584"
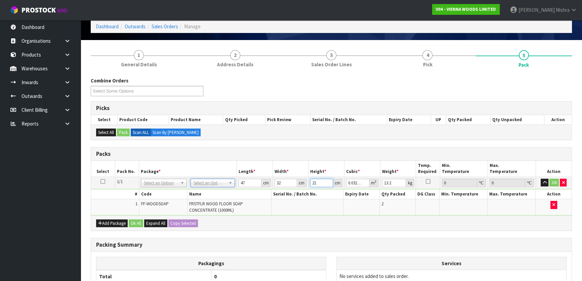
type input "21"
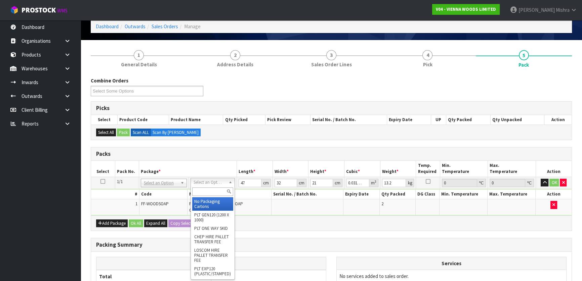
click at [217, 187] on input "text" at bounding box center [212, 191] width 41 height 8
type input "OC"
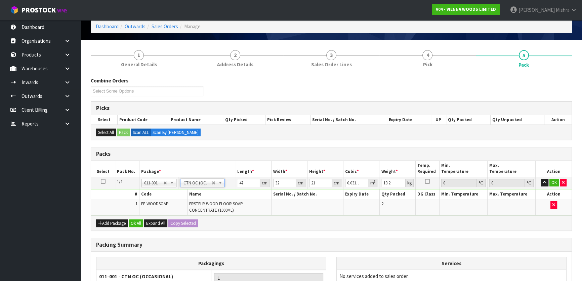
type input "0"
drag, startPoint x: 243, startPoint y: 181, endPoint x: 198, endPoint y: 178, distance: 45.2
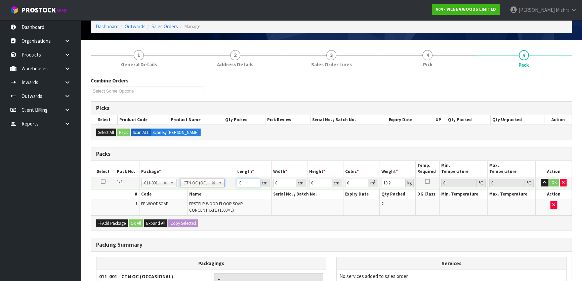
click at [198, 178] on tr "1/1 NONE 007-001 007-002 007-004 007-009 007-013 007-014 007-015 007-017 007-01…" at bounding box center [331, 183] width 481 height 12
type input "47"
type input "32"
type input "2"
type input "0.003008"
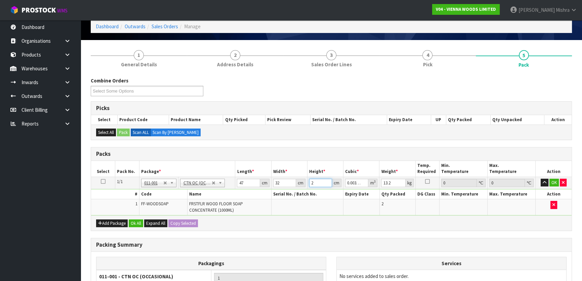
type input "21"
type input "0.031584"
type input "21"
type input "14"
click at [135, 219] on button "Ok All" at bounding box center [136, 223] width 14 height 8
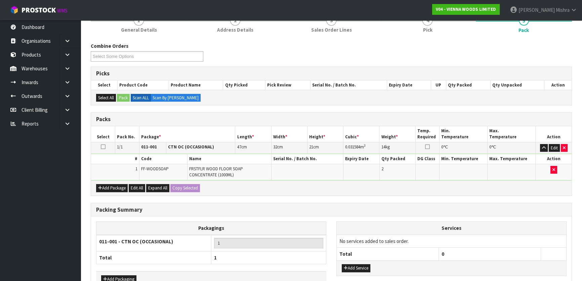
scroll to position [106, 0]
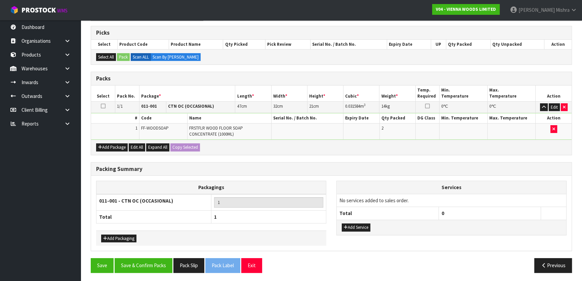
click at [150, 271] on div "Save Save & Confirm Packs Pack Slip Pack Label Exit Previous" at bounding box center [332, 268] width 492 height 20
click at [150, 262] on button "Save & Confirm Packs" at bounding box center [144, 265] width 58 height 14
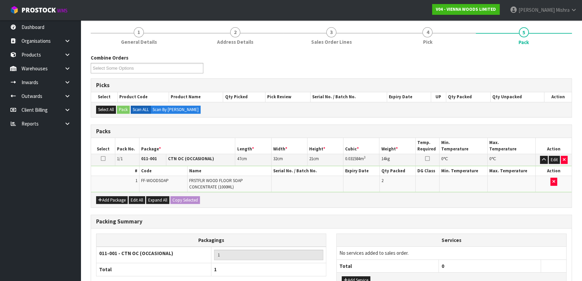
scroll to position [89, 0]
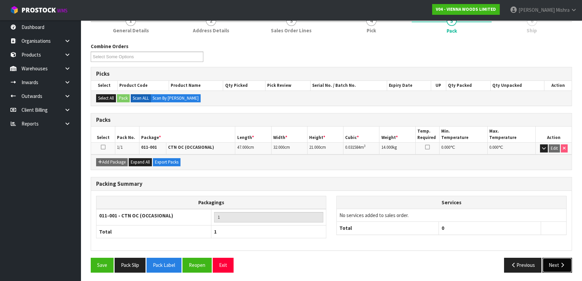
click at [546, 260] on button "Next" at bounding box center [558, 265] width 30 height 14
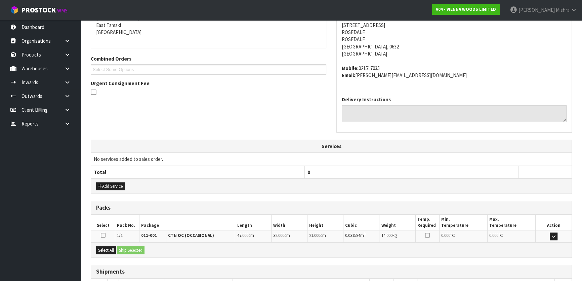
scroll to position [191, 0]
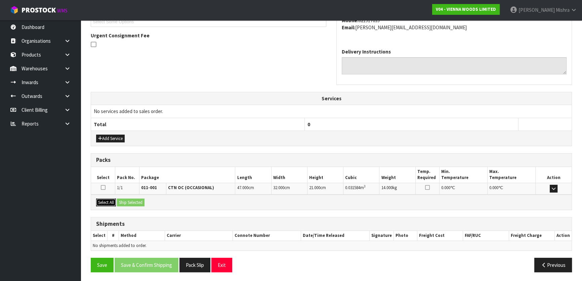
click at [106, 203] on button "Select All" at bounding box center [106, 202] width 20 height 8
click at [134, 204] on button "Ship Selected" at bounding box center [131, 202] width 28 height 8
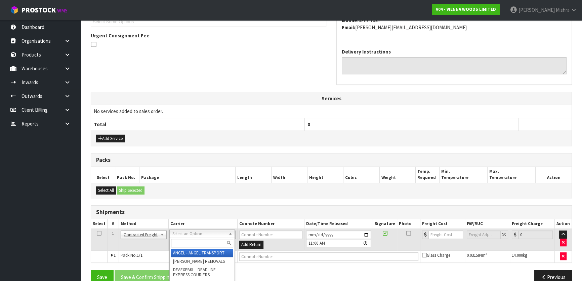
click at [176, 240] on input "text" at bounding box center [202, 243] width 62 height 8
type input "NZP"
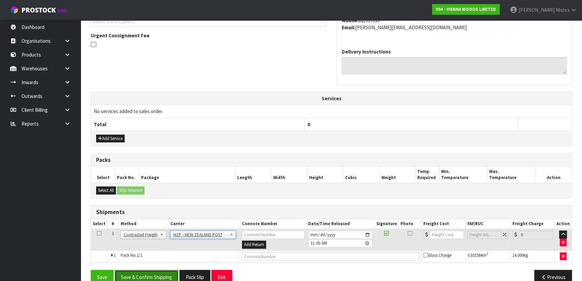
click at [153, 272] on button "Save & Confirm Shipping" at bounding box center [147, 277] width 64 height 14
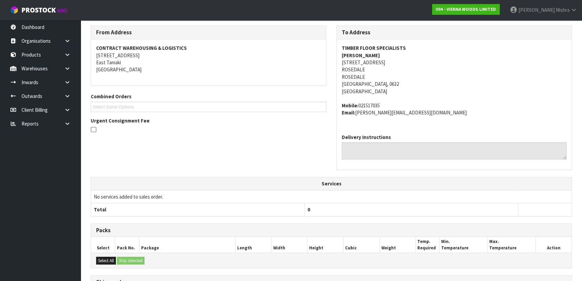
scroll to position [193, 0]
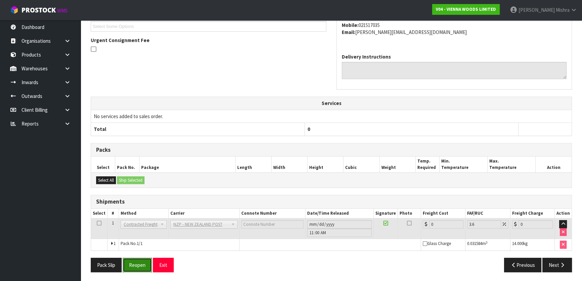
click at [131, 258] on button "Reopen" at bounding box center [137, 265] width 29 height 14
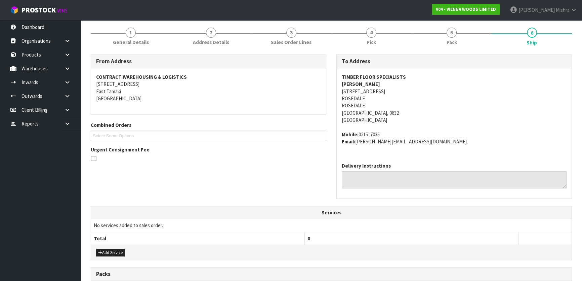
scroll to position [203, 0]
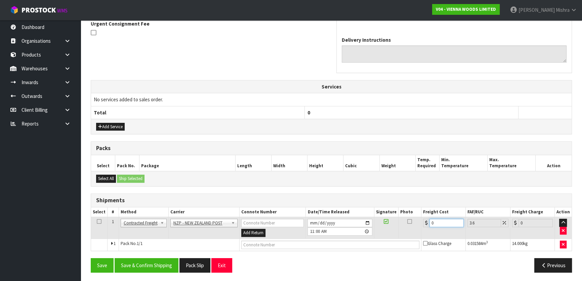
drag, startPoint x: 446, startPoint y: 223, endPoint x: 367, endPoint y: 225, distance: 79.7
click at [367, 225] on tr "1 Client Local Pickup Customer Local Pickup Company Freight Contracted Freight …" at bounding box center [331, 228] width 481 height 22
type input "4"
type input "4.14"
type input "4.3"
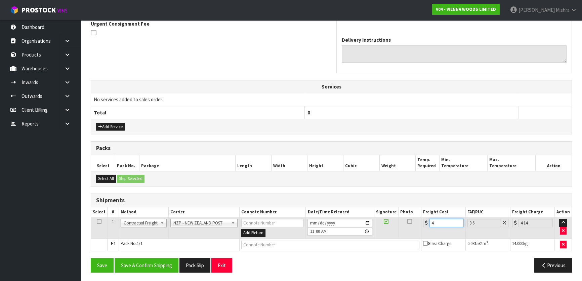
type input "4.45"
type input "4.33"
type input "4.49"
type input "4.33"
click at [154, 263] on button "Save & Confirm Shipping" at bounding box center [147, 265] width 64 height 14
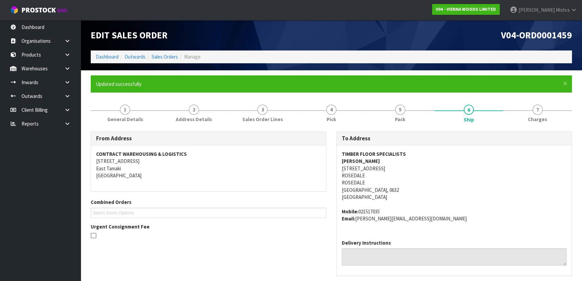
scroll to position [186, 0]
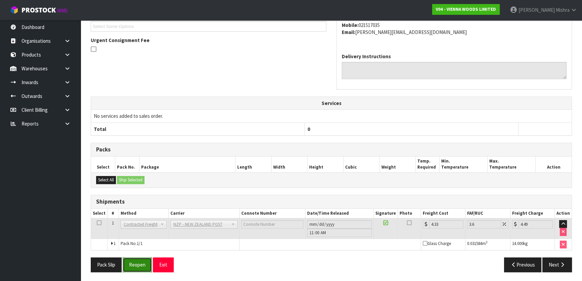
click at [144, 267] on button "Reopen" at bounding box center [137, 264] width 29 height 14
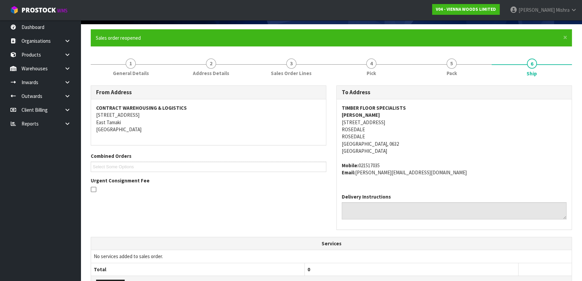
scroll to position [203, 0]
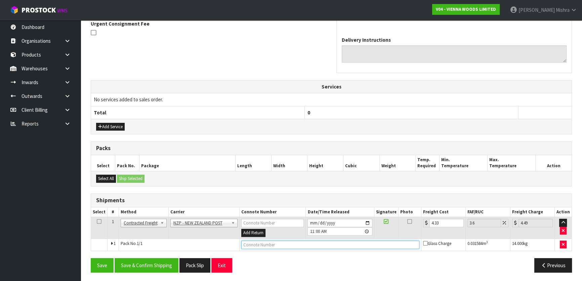
click at [358, 240] on input "text" at bounding box center [330, 244] width 178 height 8
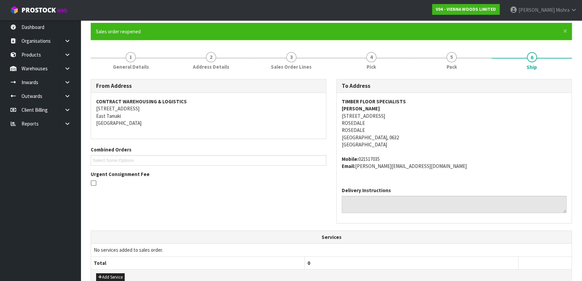
scroll to position [50, 0]
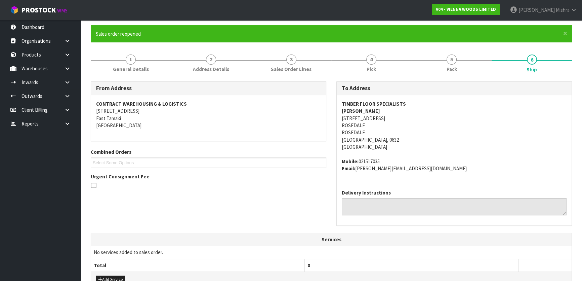
type input "00894210379941952595"
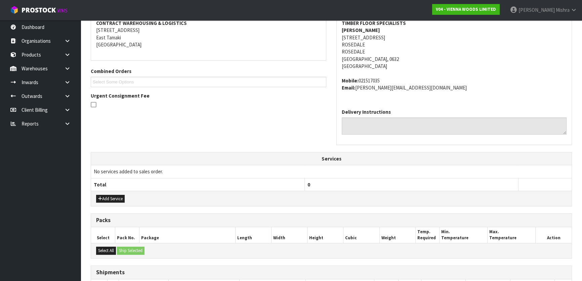
scroll to position [203, 0]
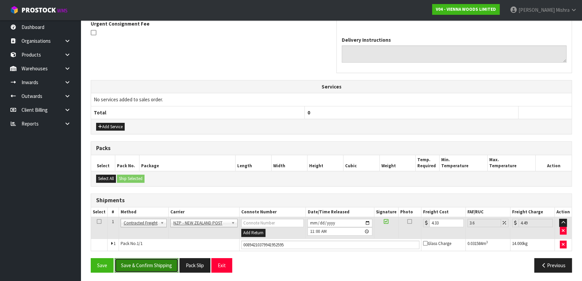
click at [139, 266] on button "Save & Confirm Shipping" at bounding box center [147, 265] width 64 height 14
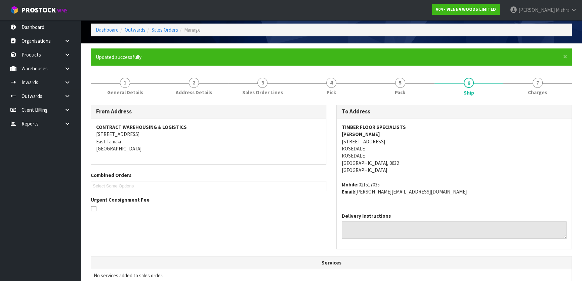
scroll to position [0, 0]
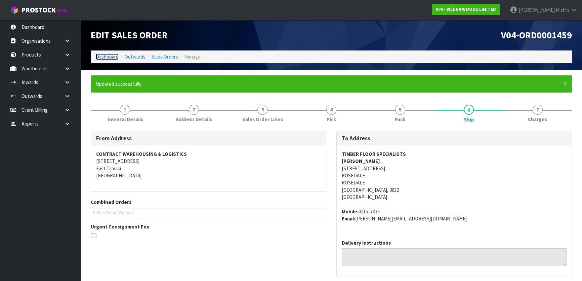
click at [108, 55] on link "Dashboard" at bounding box center [107, 56] width 23 height 6
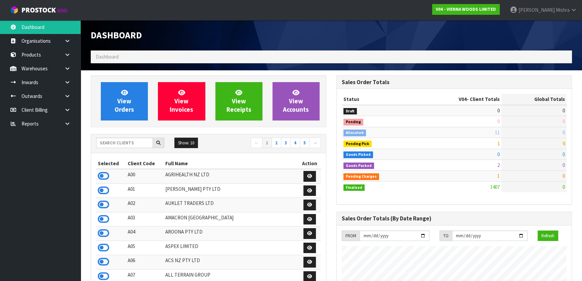
scroll to position [483, 245]
click at [123, 142] on input "text" at bounding box center [124, 143] width 57 height 10
type input "T06"
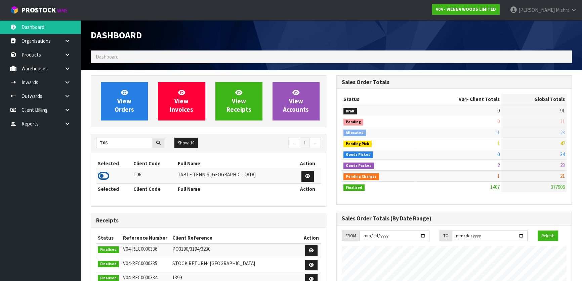
click at [104, 175] on icon at bounding box center [103, 176] width 11 height 10
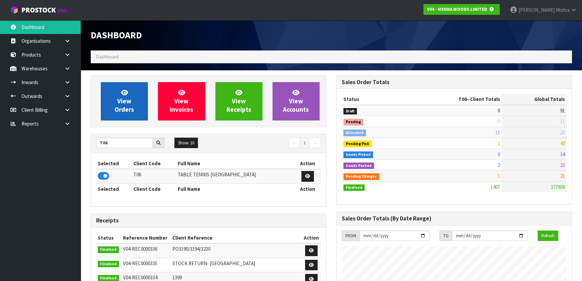
scroll to position [419, 245]
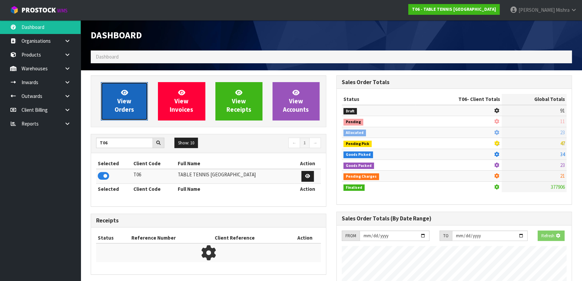
click at [111, 99] on link "View Orders" at bounding box center [124, 101] width 47 height 38
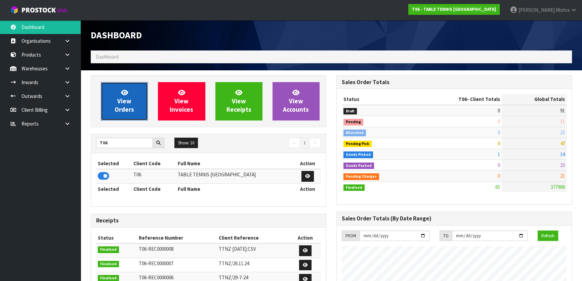
scroll to position [465, 245]
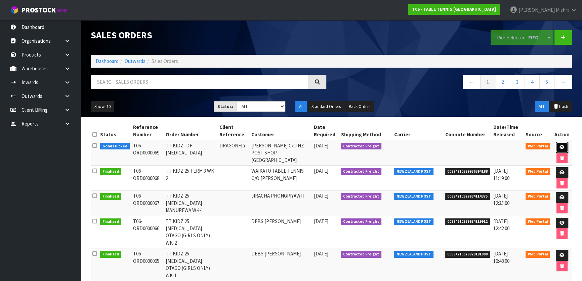
click at [560, 145] on icon at bounding box center [562, 147] width 5 height 4
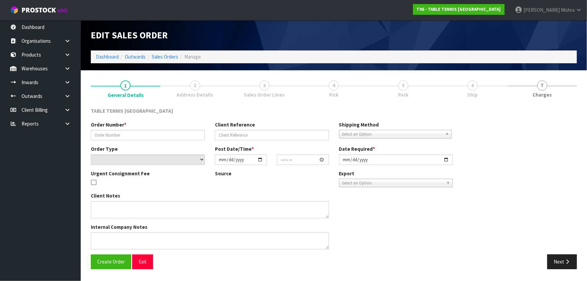
type input "TT KIDZ -DF T3"
type input "DRAGONFLY"
select select "number:0"
type input "2025-08-22"
type input "09:17:00.000"
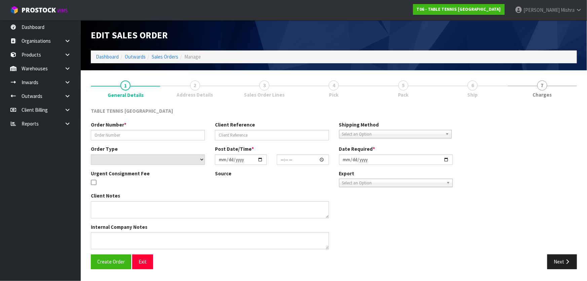
type input "2025-08-22"
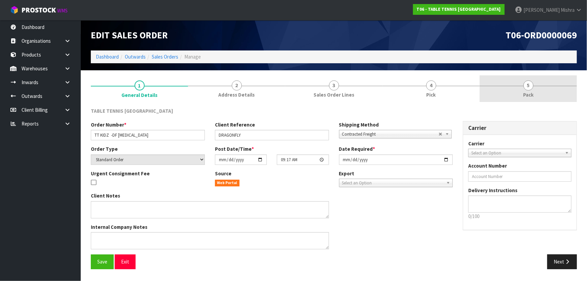
click at [515, 86] on link "5 Pack" at bounding box center [528, 88] width 97 height 27
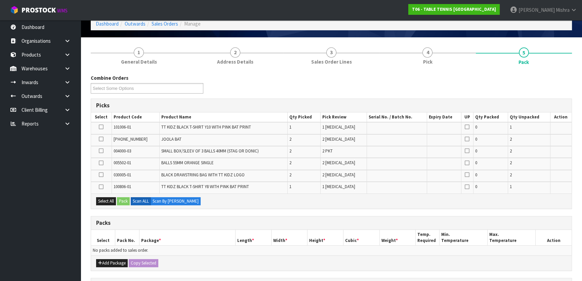
scroll to position [145, 0]
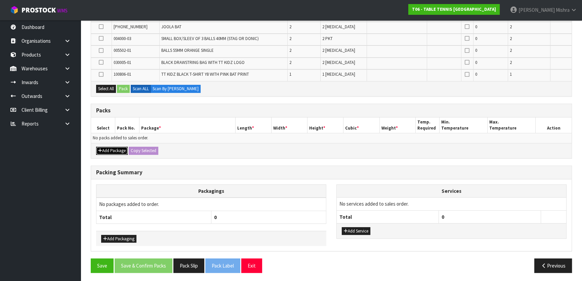
click at [116, 152] on button "Add Package" at bounding box center [112, 151] width 32 height 8
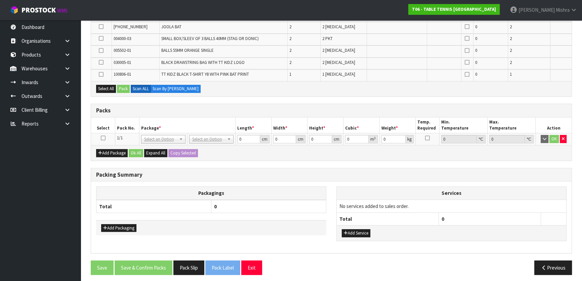
click at [103, 138] on icon at bounding box center [103, 138] width 5 height 0
click at [105, 85] on button "Select All" at bounding box center [106, 89] width 20 height 8
click at [121, 88] on button "Pack" at bounding box center [123, 89] width 13 height 8
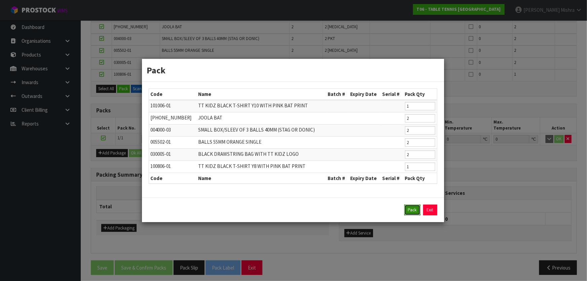
click at [406, 211] on button "Pack" at bounding box center [412, 209] width 16 height 11
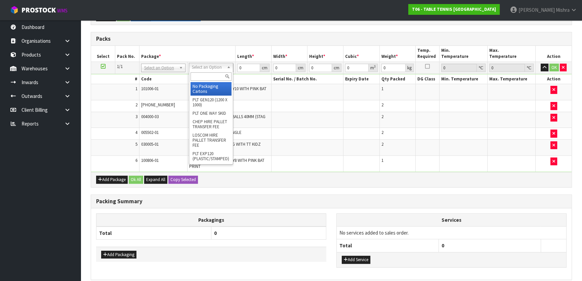
click at [202, 75] on input "text" at bounding box center [211, 76] width 41 height 8
type input "A4S"
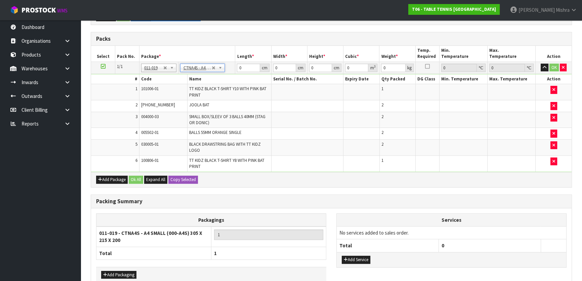
type input "30.5"
type input "21.5"
type input "20"
type input "0.013115"
type input "0.872"
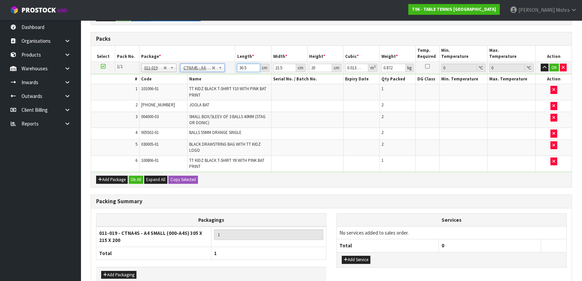
drag, startPoint x: 247, startPoint y: 68, endPoint x: 235, endPoint y: 68, distance: 12.1
click at [235, 68] on tr "1/1 NONE 007-001 007-002 007-004 007-009 007-013 007-014 007-015 007-017 007-01…" at bounding box center [331, 68] width 481 height 12
type input "3"
type input "0.00129"
type input "32"
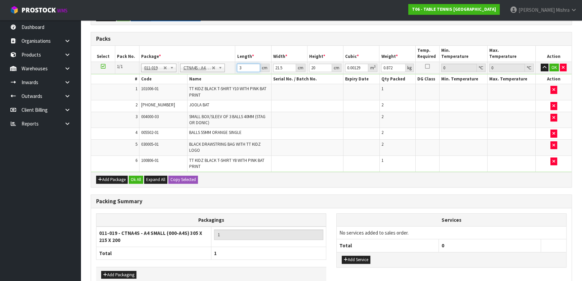
type input "0.01376"
type input "32"
type input "2"
type input "0.00128"
type input "24"
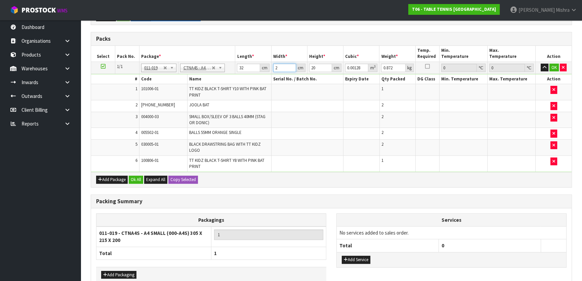
type input "0.01536"
type input "24"
type input "1"
type input "0.000768"
type input "15"
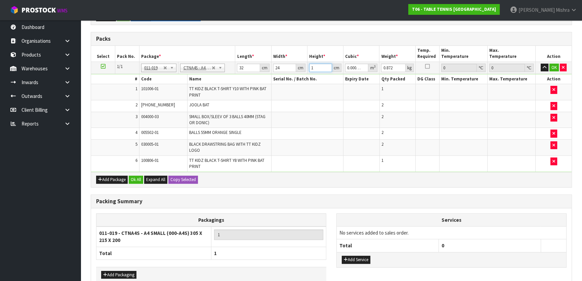
type input "0.01152"
type input "15"
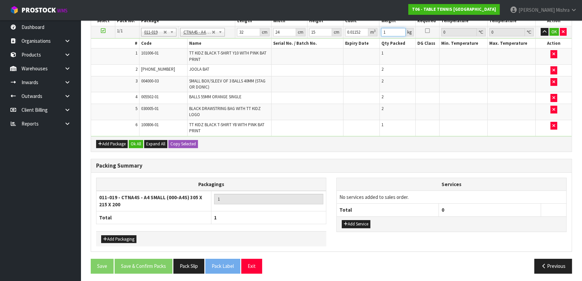
scroll to position [182, 0]
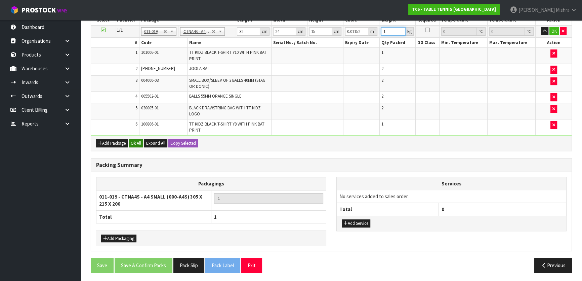
type input "1"
click at [131, 139] on button "Ok All" at bounding box center [136, 143] width 14 height 8
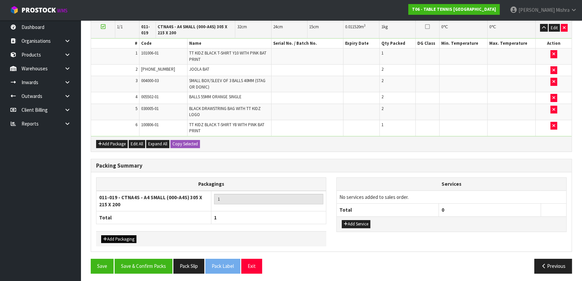
scroll to position [185, 0]
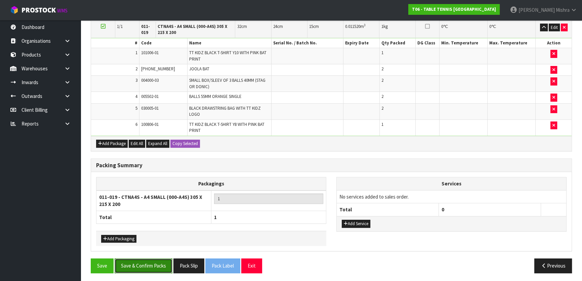
click at [131, 268] on button "Save & Confirm Packs" at bounding box center [144, 265] width 58 height 14
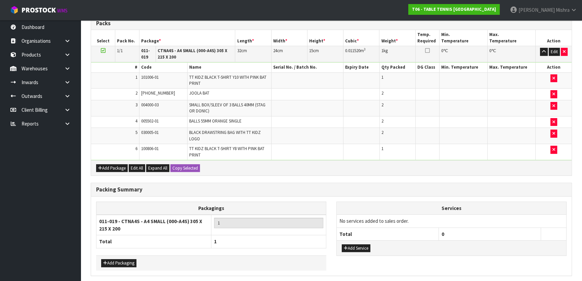
scroll to position [0, 0]
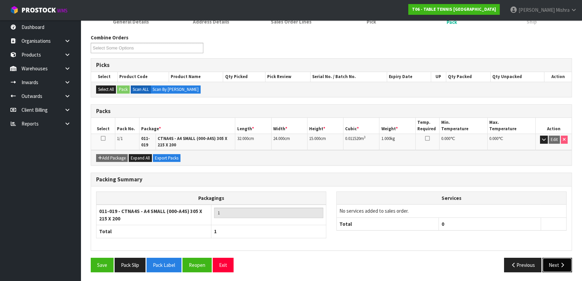
click at [561, 263] on icon "button" at bounding box center [563, 264] width 6 height 5
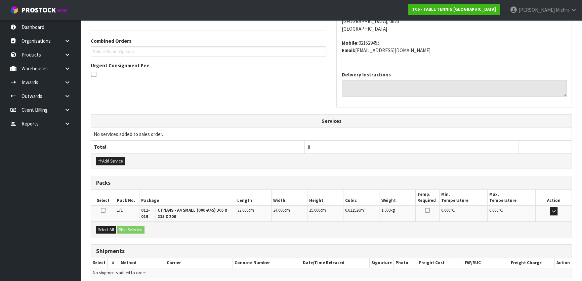
scroll to position [188, 0]
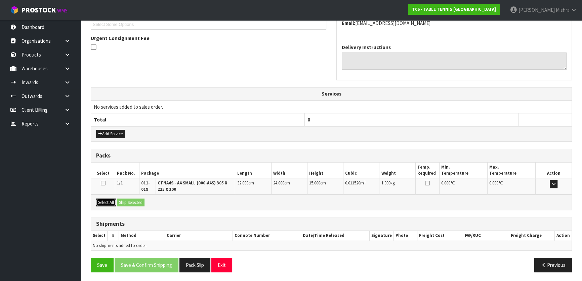
click at [109, 201] on button "Select All" at bounding box center [106, 202] width 20 height 8
click at [130, 202] on button "Ship Selected" at bounding box center [131, 202] width 28 height 8
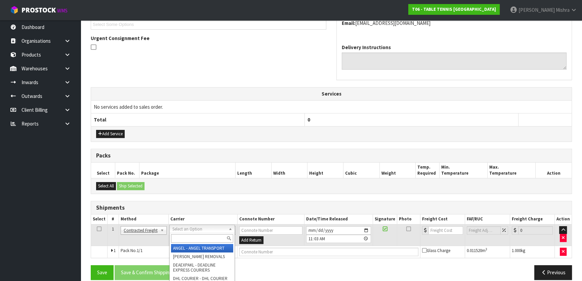
click at [199, 235] on input "text" at bounding box center [202, 238] width 62 height 8
type input "NZP"
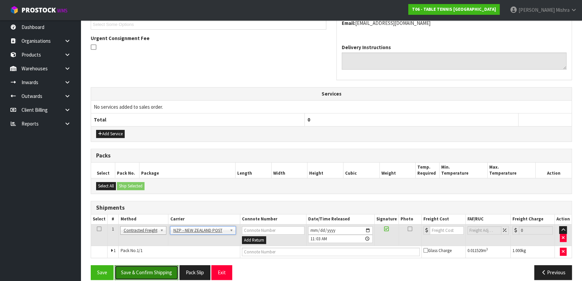
click at [154, 267] on button "Save & Confirm Shipping" at bounding box center [147, 272] width 64 height 14
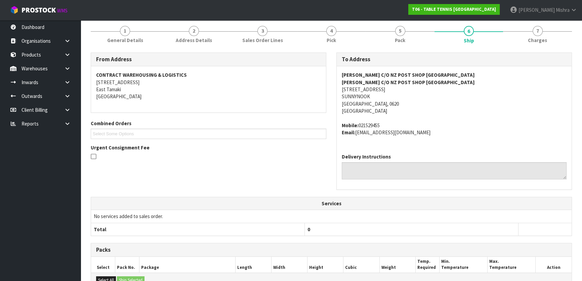
scroll to position [186, 0]
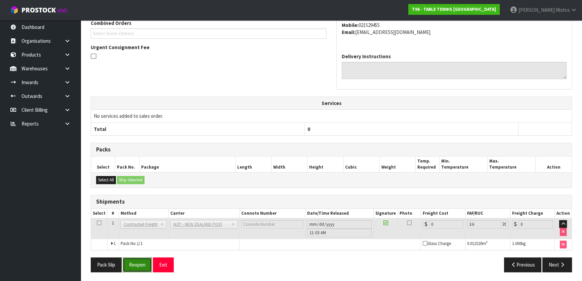
click at [138, 265] on button "Reopen" at bounding box center [137, 264] width 29 height 14
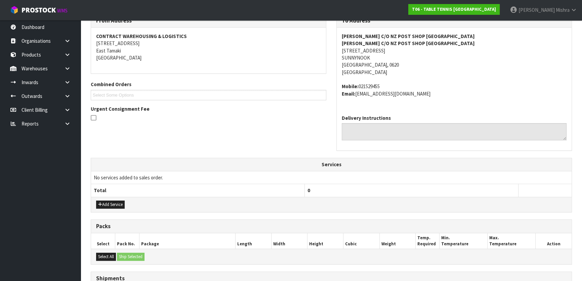
scroll to position [202, 0]
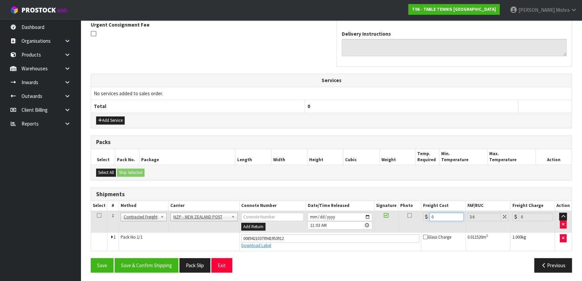
drag, startPoint x: 421, startPoint y: 219, endPoint x: 367, endPoint y: 225, distance: 54.5
click at [367, 225] on tr "1 Client Local Pickup Customer Local Pickup Company Freight Contracted Freight …" at bounding box center [331, 222] width 481 height 22
type input "4"
type input "4.14"
type input "4.3"
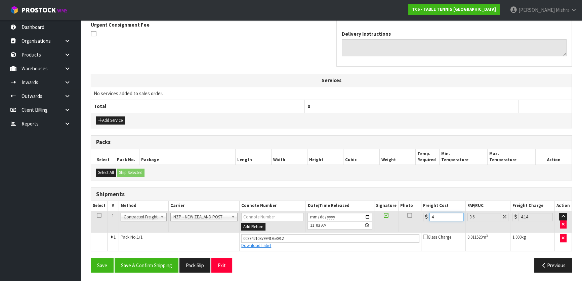
type input "4.45"
type input "4.33"
type input "4.49"
type input "4.33"
click at [159, 261] on button "Save & Confirm Shipping" at bounding box center [147, 265] width 64 height 14
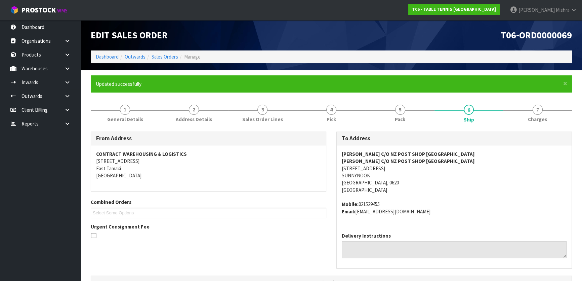
scroll to position [0, 0]
click at [111, 54] on link "Dashboard" at bounding box center [107, 56] width 23 height 6
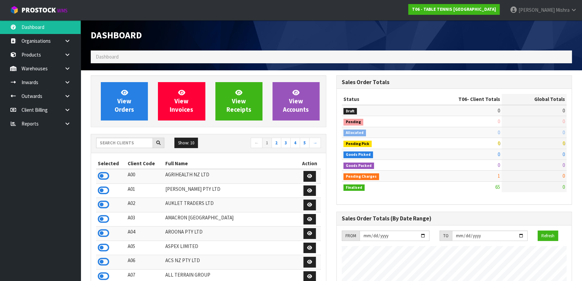
scroll to position [465, 245]
click at [123, 143] on input "text" at bounding box center [124, 143] width 57 height 10
type input "E04"
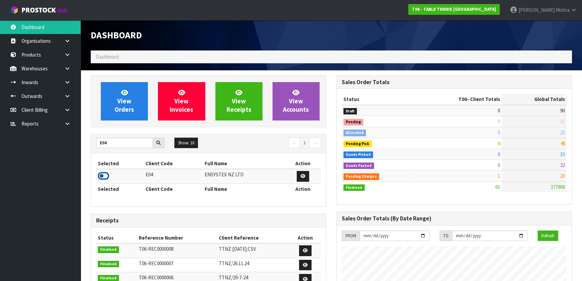
click at [99, 177] on icon at bounding box center [103, 176] width 11 height 10
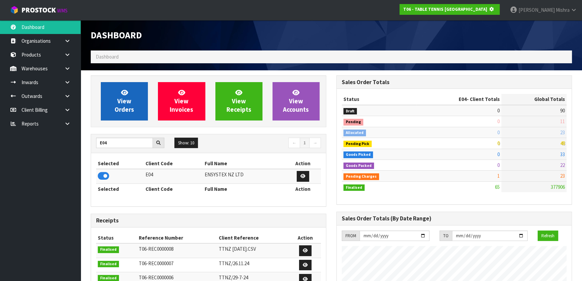
scroll to position [419, 245]
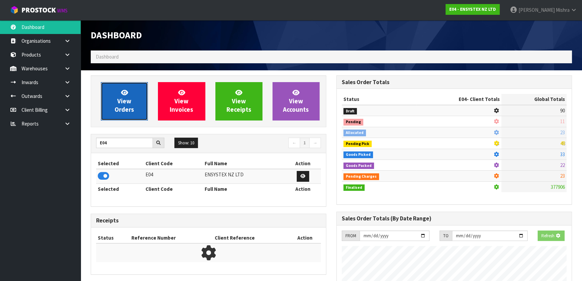
click at [118, 101] on span "View Orders" at bounding box center [125, 100] width 20 height 25
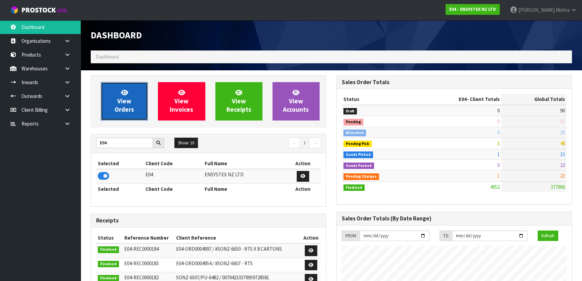
scroll to position [508, 245]
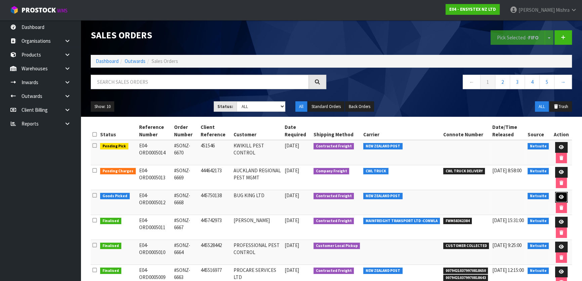
click at [561, 196] on icon at bounding box center [561, 197] width 5 height 4
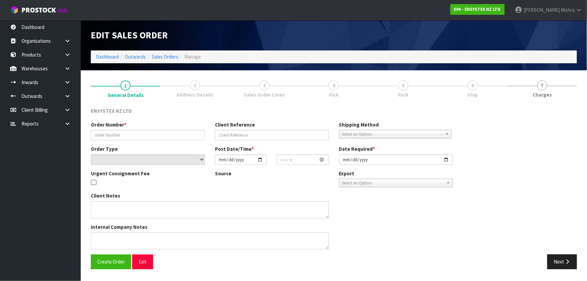
type input "#SONZ-6668"
type input "445750138"
select select "number:0"
type input "2025-08-21"
type input "13:30:12.000"
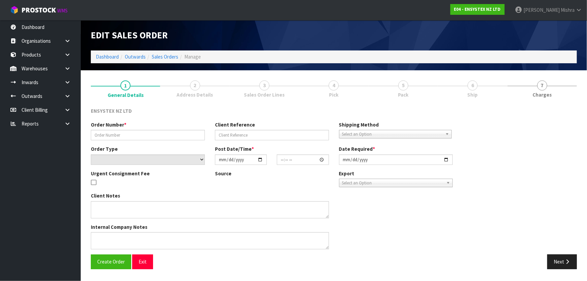
type input "2025-08-22"
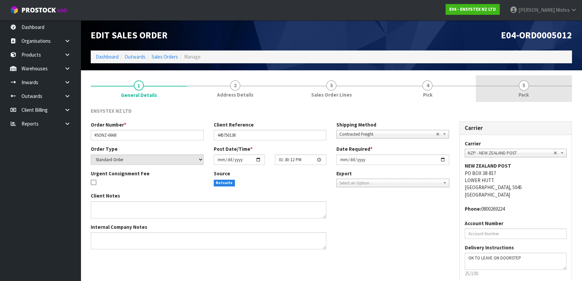
click at [519, 89] on link "5 Pack" at bounding box center [524, 88] width 96 height 27
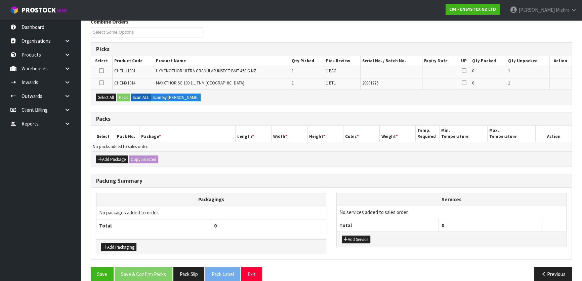
scroll to position [91, 0]
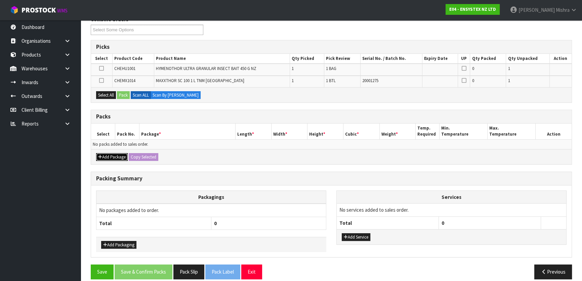
click at [119, 159] on button "Add Package" at bounding box center [112, 157] width 32 height 8
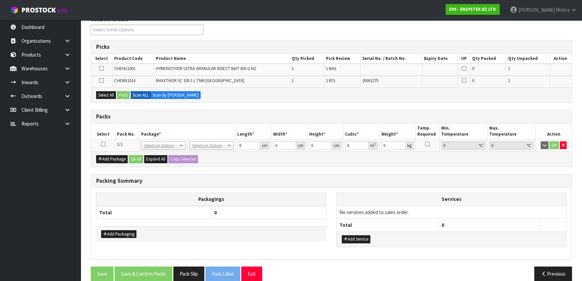
click at [102, 144] on icon at bounding box center [103, 144] width 5 height 0
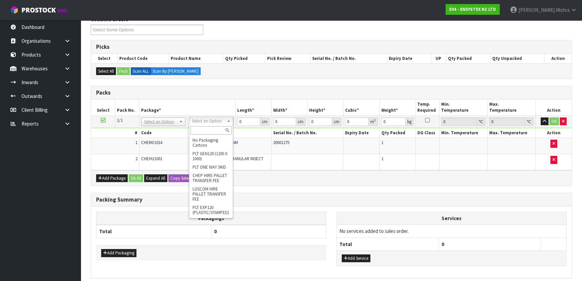
click at [200, 128] on input "text" at bounding box center [211, 130] width 41 height 8
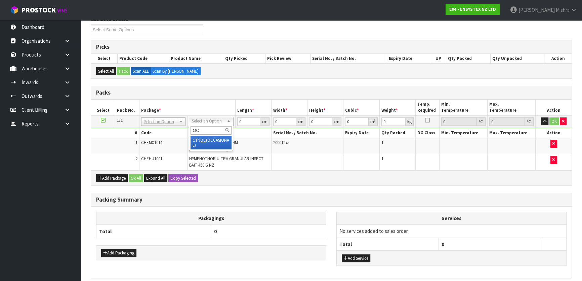
type input "OC"
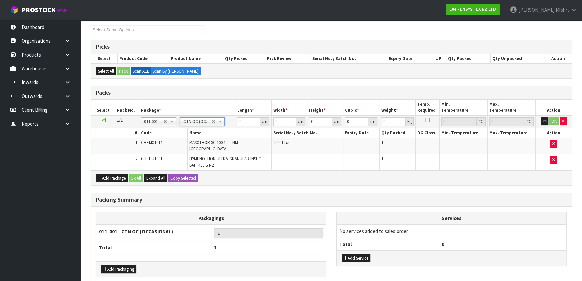
type input "1.7"
drag, startPoint x: 243, startPoint y: 120, endPoint x: 213, endPoint y: 115, distance: 31.3
click at [215, 118] on tr "1/1 NONE 007-001 007-002 007-004 007-009 007-013 007-014 007-015 007-017 007-01…" at bounding box center [331, 121] width 481 height 12
type input "17"
type input "13"
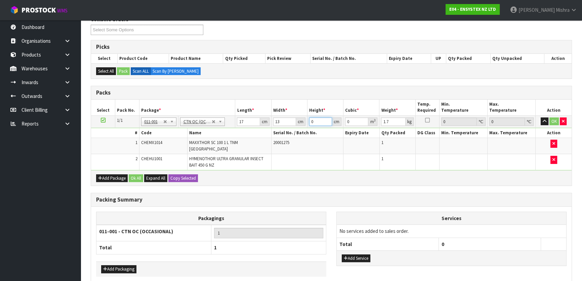
type input "2"
type input "0.000442"
type input "27"
type input "0.005967"
type input "27"
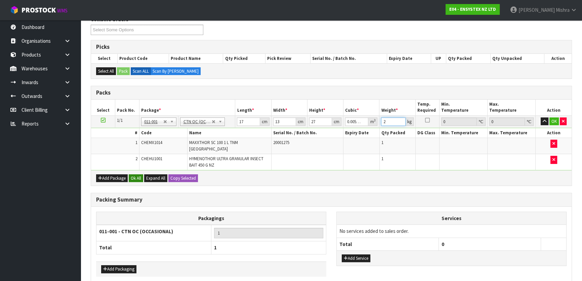
type input "2"
click at [136, 174] on button "Ok All" at bounding box center [136, 178] width 14 height 8
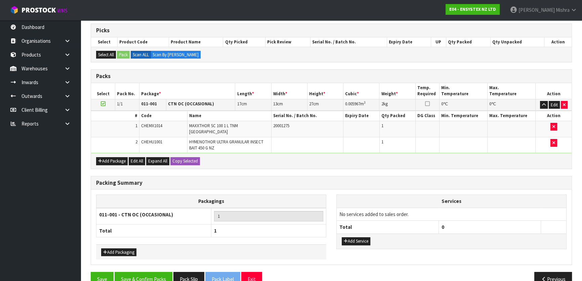
scroll to position [117, 0]
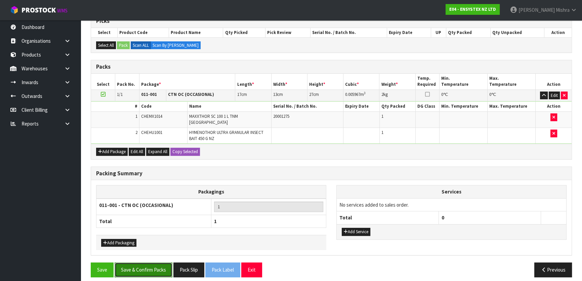
click at [152, 264] on button "Save & Confirm Packs" at bounding box center [144, 269] width 58 height 14
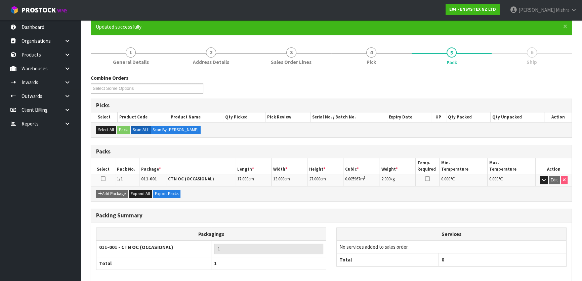
scroll to position [89, 0]
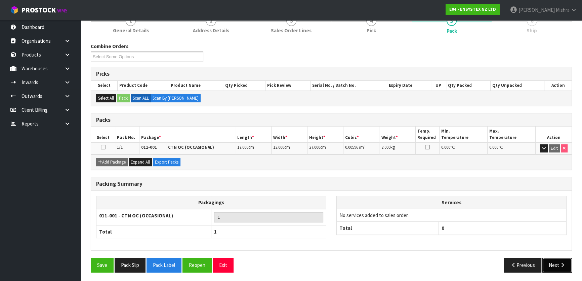
click at [563, 259] on button "Next" at bounding box center [558, 265] width 30 height 14
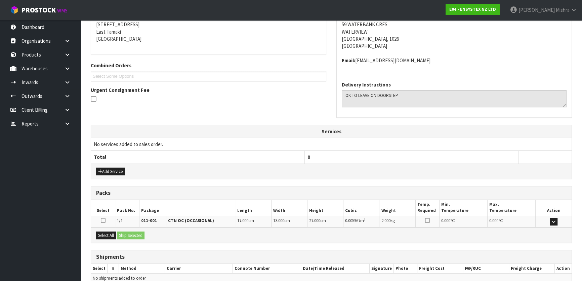
scroll to position [169, 0]
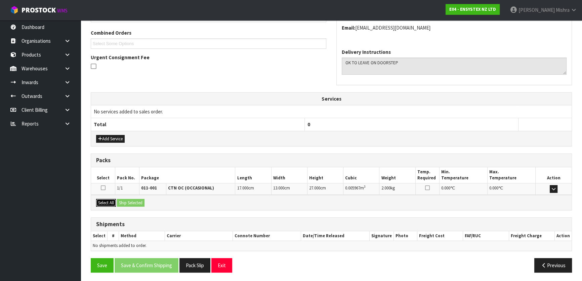
click at [116, 200] on button "Select All" at bounding box center [106, 203] width 20 height 8
drag, startPoint x: 128, startPoint y: 200, endPoint x: 168, endPoint y: 216, distance: 43.6
click at [128, 201] on button "Ship Selected" at bounding box center [131, 203] width 28 height 8
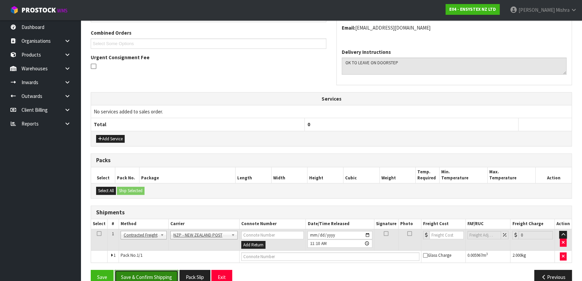
click at [137, 275] on button "Save & Confirm Shipping" at bounding box center [147, 277] width 64 height 14
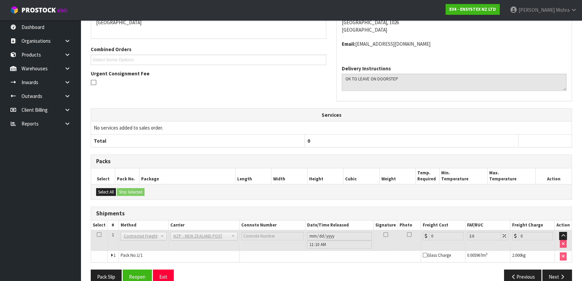
scroll to position [172, 0]
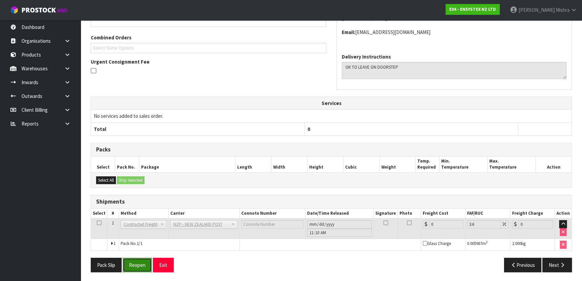
click at [136, 259] on button "Reopen" at bounding box center [137, 265] width 29 height 14
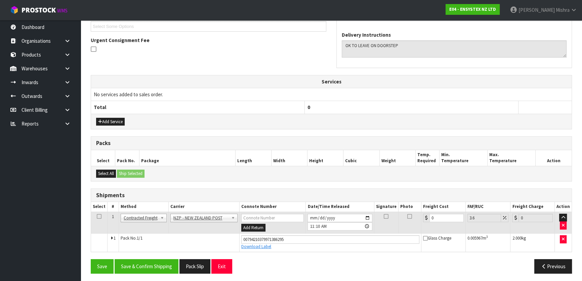
scroll to position [188, 0]
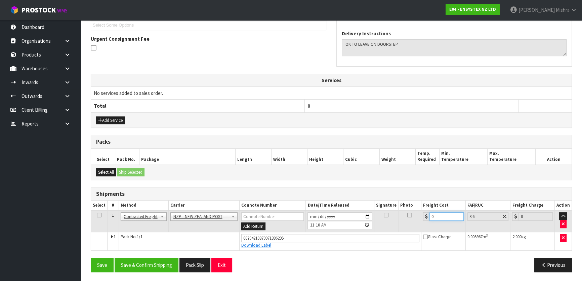
click at [402, 219] on tr "1 Client Local Pickup Customer Local Pickup Company Freight Contracted Freight …" at bounding box center [331, 221] width 481 height 22
type input "3"
type input "3.11"
type input "3.8"
type input "3.94"
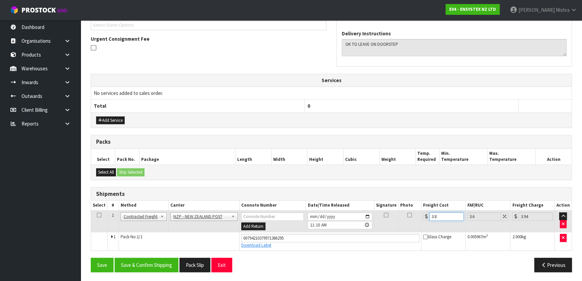
type input "3.88"
type input "4.02"
type input "3.88"
click at [146, 264] on button "Save & Confirm Shipping" at bounding box center [147, 265] width 64 height 14
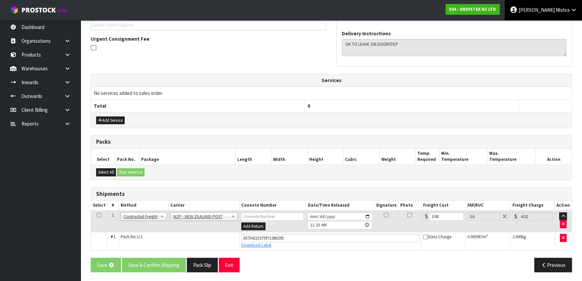
scroll to position [0, 0]
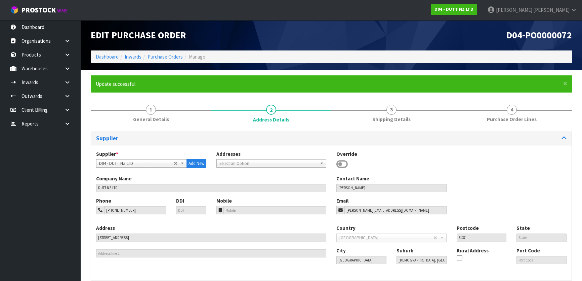
click at [181, 100] on link "1 General Details" at bounding box center [151, 113] width 120 height 27
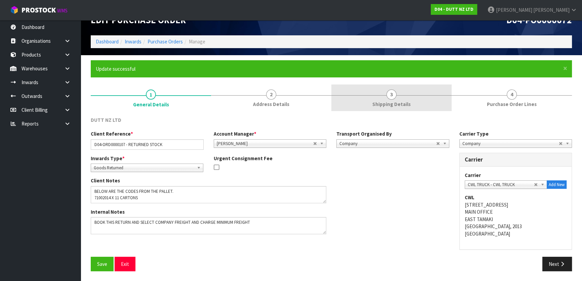
click at [377, 103] on span "Shipping Details" at bounding box center [392, 104] width 38 height 7
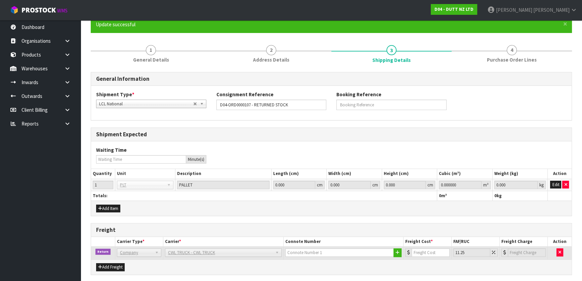
scroll to position [139, 0]
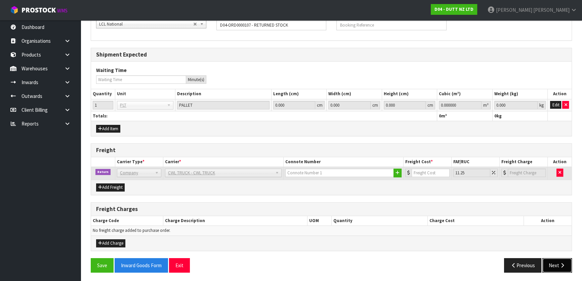
click at [558, 262] on button "Next" at bounding box center [558, 265] width 30 height 14
click at [430, 174] on input "number" at bounding box center [431, 172] width 38 height 8
click at [429, 180] on div "Add Freight" at bounding box center [331, 187] width 481 height 15
click at [563, 174] on button "button" at bounding box center [560, 172] width 7 height 8
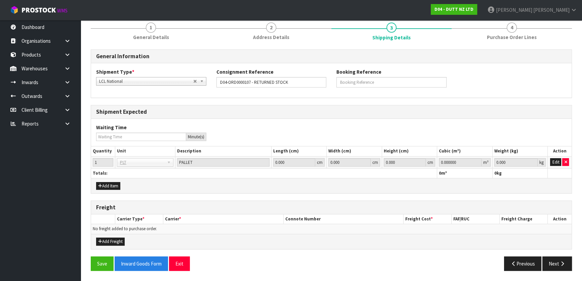
scroll to position [81, 0]
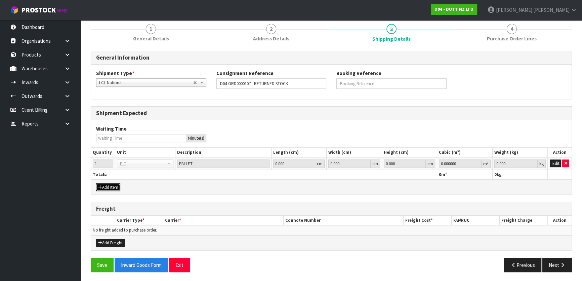
click at [118, 183] on button "Add Item" at bounding box center [108, 187] width 24 height 8
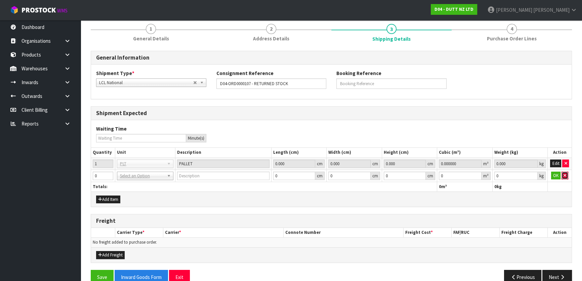
click at [567, 174] on button "button" at bounding box center [565, 176] width 7 height 8
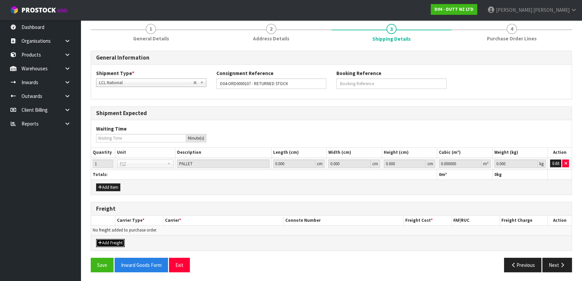
click at [111, 241] on button "Add Freight" at bounding box center [110, 243] width 29 height 8
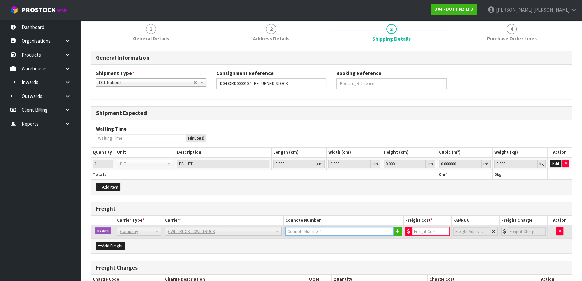
click at [312, 230] on input "text" at bounding box center [340, 231] width 109 height 8
click at [246, 241] on div "Add Freight" at bounding box center [331, 245] width 481 height 15
click at [424, 229] on input "number" at bounding box center [431, 231] width 38 height 8
click at [419, 242] on div "Add Freight" at bounding box center [331, 245] width 481 height 15
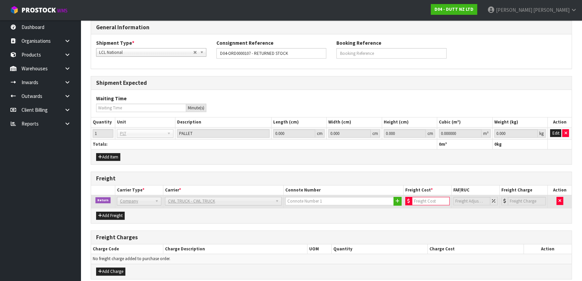
scroll to position [139, 0]
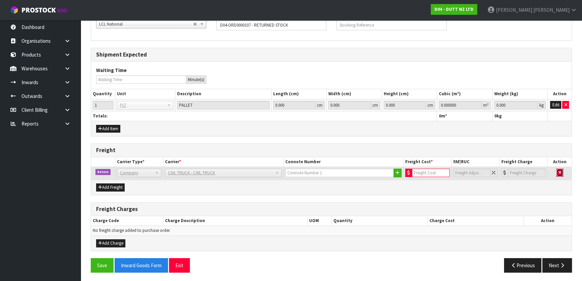
click at [562, 171] on button "button" at bounding box center [560, 172] width 7 height 8
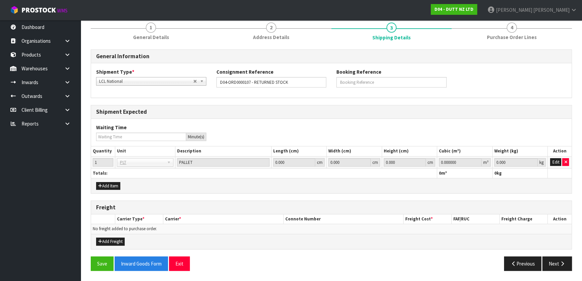
scroll to position [81, 0]
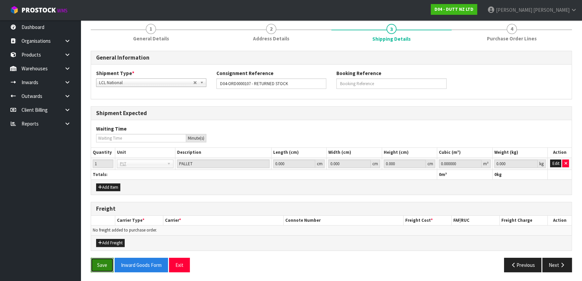
click at [94, 262] on button "Save" at bounding box center [102, 265] width 23 height 14
click at [552, 260] on button "Next" at bounding box center [558, 265] width 30 height 14
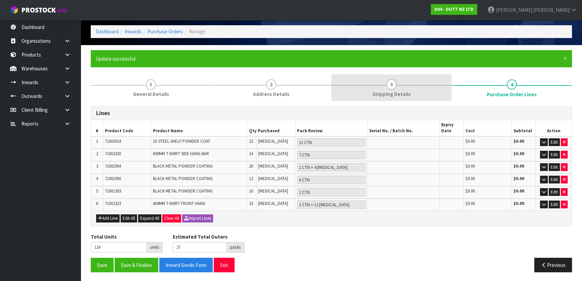
click at [369, 87] on link "3 Shipping Details" at bounding box center [392, 87] width 120 height 27
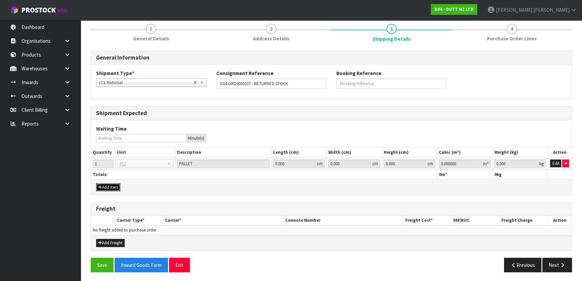
click at [116, 188] on button "Add Item" at bounding box center [108, 187] width 24 height 8
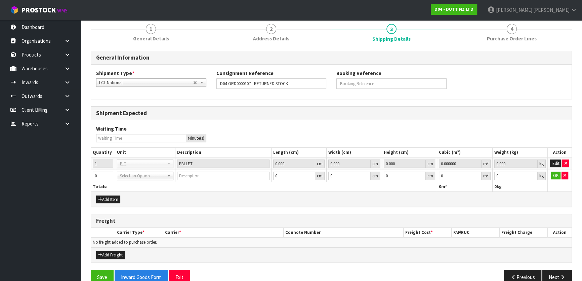
click at [569, 175] on td "OK" at bounding box center [560, 175] width 24 height 12
click at [568, 175] on button "button" at bounding box center [565, 176] width 7 height 8
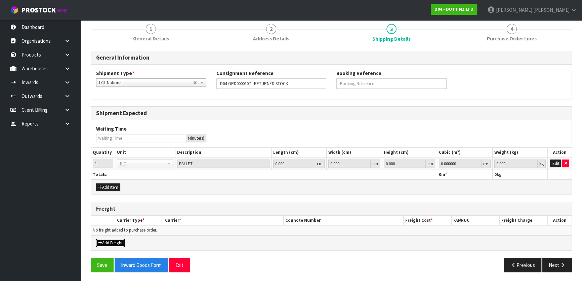
click at [106, 241] on button "Add Freight" at bounding box center [110, 243] width 29 height 8
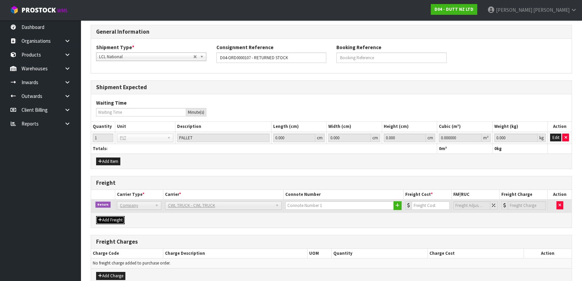
scroll to position [139, 0]
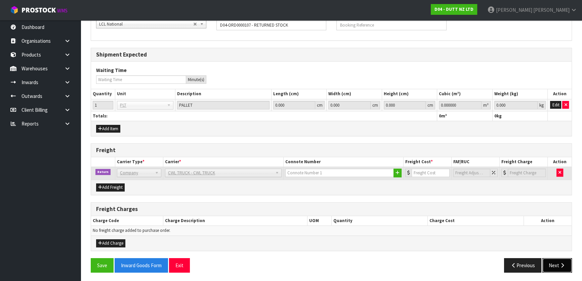
click at [558, 258] on button "Next" at bounding box center [558, 265] width 30 height 14
click at [417, 173] on input "number" at bounding box center [431, 172] width 38 height 8
drag, startPoint x: 425, startPoint y: 182, endPoint x: 430, endPoint y: 184, distance: 5.1
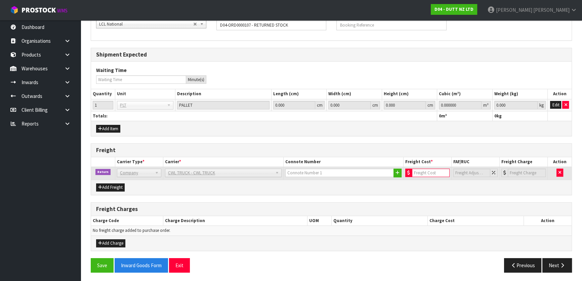
click at [427, 182] on div "Add Freight" at bounding box center [331, 187] width 481 height 15
click at [564, 170] on td at bounding box center [560, 173] width 24 height 13
click at [562, 172] on button "button" at bounding box center [560, 172] width 7 height 8
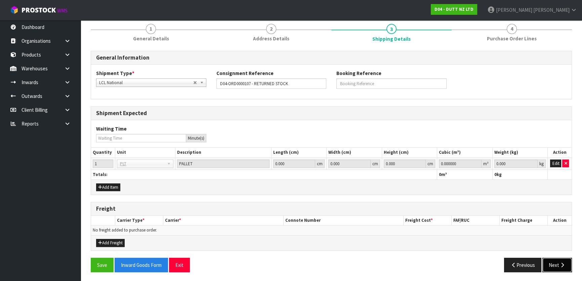
click at [560, 262] on icon "button" at bounding box center [563, 264] width 6 height 5
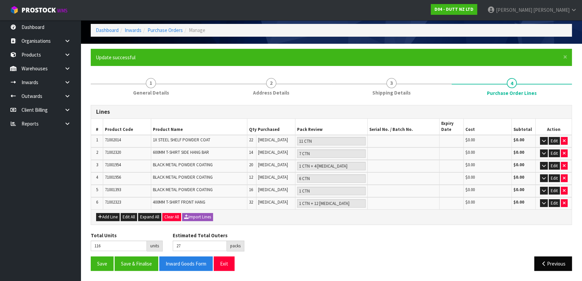
scroll to position [25, 0]
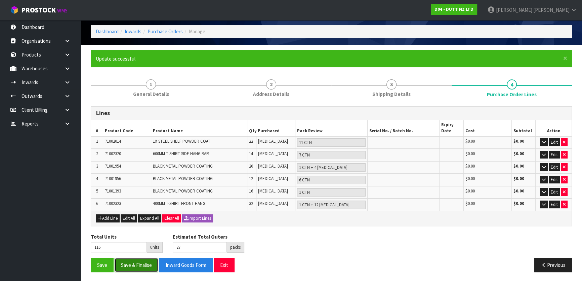
click at [134, 260] on button "Save & Finalise" at bounding box center [137, 265] width 44 height 14
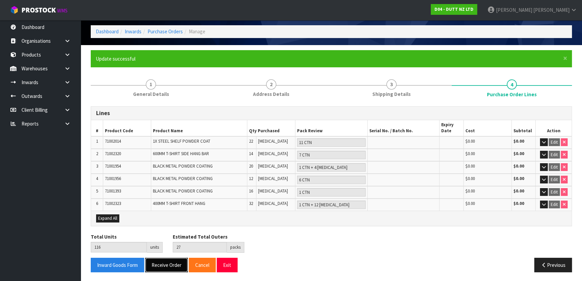
drag, startPoint x: 158, startPoint y: 260, endPoint x: 306, endPoint y: 249, distance: 148.4
click at [306, 249] on div "Lines # Product Code Product Name Qty Purchased Pack Review Serial No. / Batch …" at bounding box center [332, 191] width 482 height 171
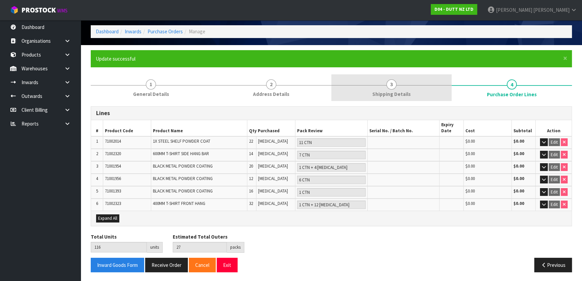
click at [382, 92] on span "Shipping Details" at bounding box center [392, 93] width 38 height 7
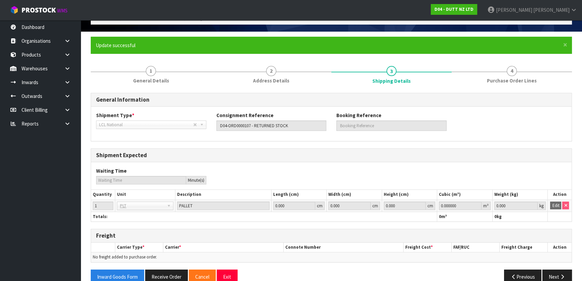
scroll to position [51, 0]
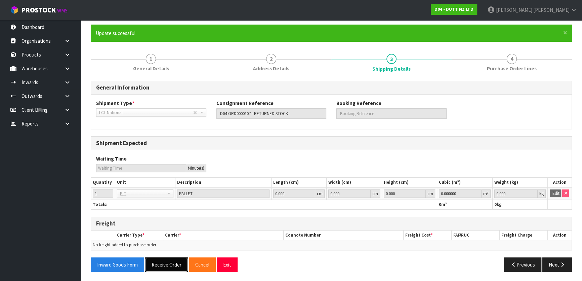
click at [162, 267] on button "Receive Order" at bounding box center [166, 264] width 43 height 14
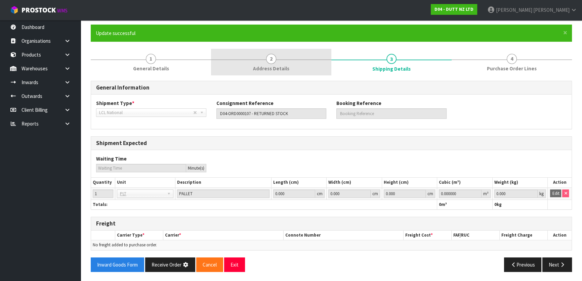
scroll to position [0, 0]
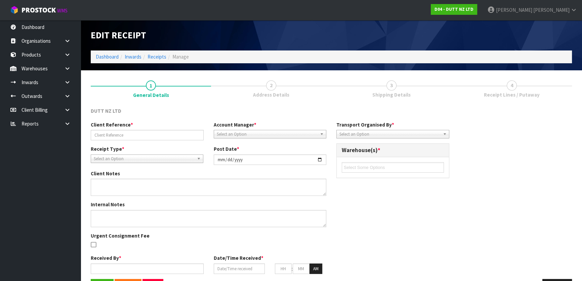
type input "D04-ORD0000107 - RETURNED STOCK"
type input "2025-08-22"
type textarea "BELOW ARE THE CODES FROM THE PALLET. 71002014 X 11 CARTONS 71002320 X 7 CARTONS…"
type textarea "BOOK THIS RETURN AND SELECT COMPANY FREIGHT AND CHARGE MINIMUM FREIGHT"
type input "Michael Drugan"
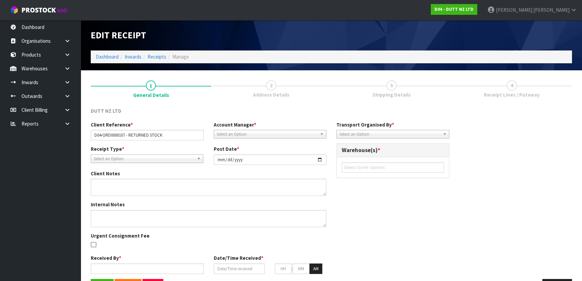
type input "22/08/2025"
type input "10"
type input "03"
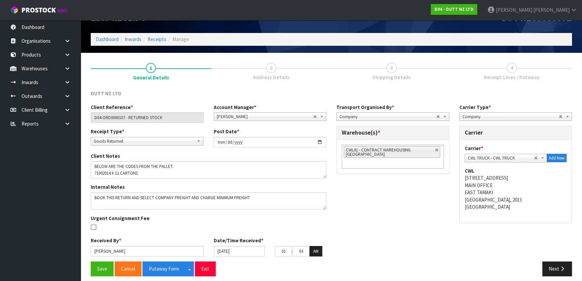
scroll to position [22, 0]
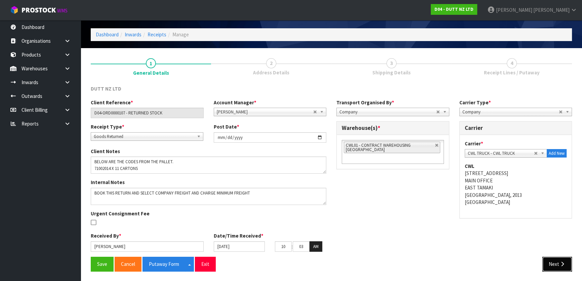
click at [559, 259] on button "Next" at bounding box center [558, 264] width 30 height 14
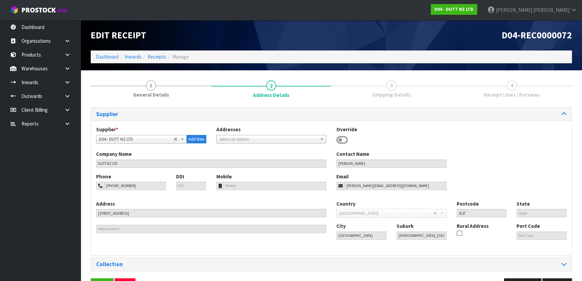
scroll to position [22, 0]
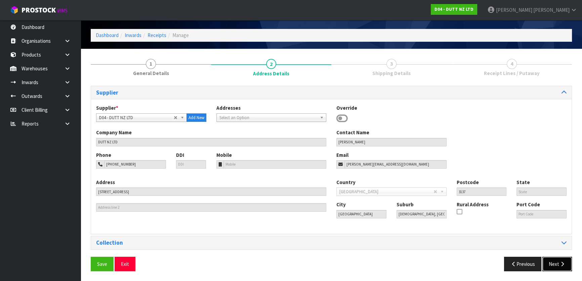
click at [547, 261] on button "Next" at bounding box center [558, 264] width 30 height 14
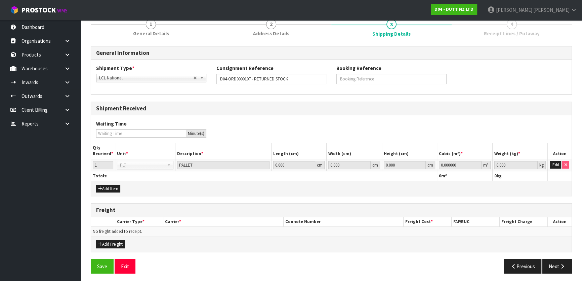
scroll to position [63, 0]
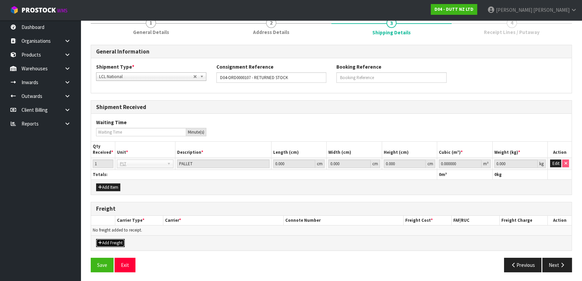
click at [103, 242] on button "Add Freight" at bounding box center [110, 243] width 29 height 8
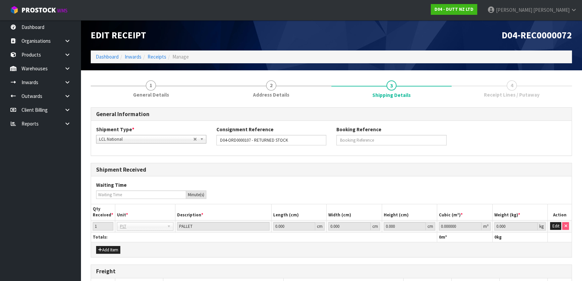
scroll to position [0, 0]
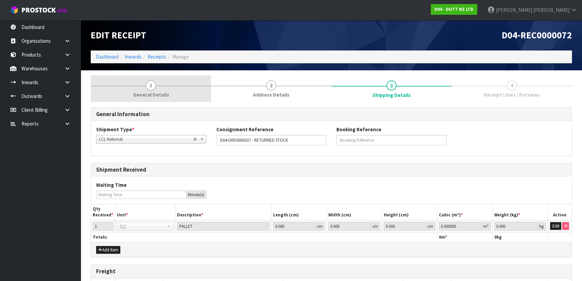
click at [158, 99] on link "1 General Details" at bounding box center [151, 88] width 120 height 27
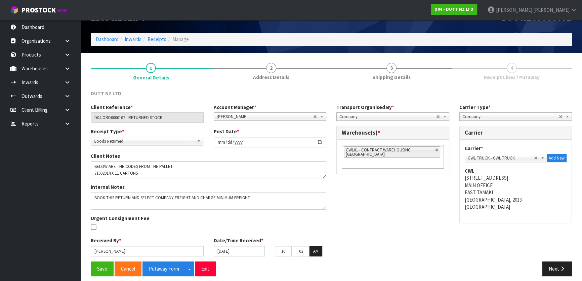
scroll to position [22, 0]
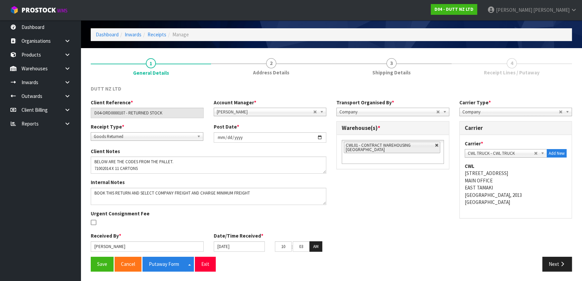
click at [435, 144] on link at bounding box center [437, 145] width 4 height 4
type input "Select Some Options"
click at [418, 150] on div "01 - CONTRACT WAREHOUSING MAIN 02 - CONTRACT WAREHOUSING NO 2 CHC - CWL CHRISTC…" at bounding box center [393, 145] width 112 height 21
click at [414, 148] on ul at bounding box center [393, 145] width 102 height 10
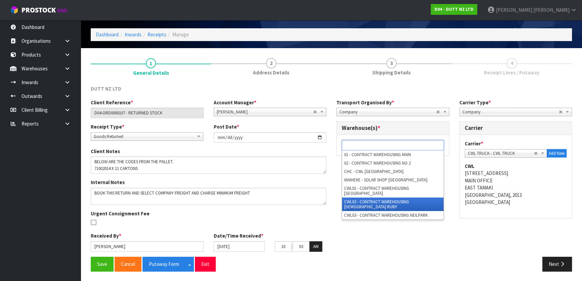
click at [381, 197] on li "CWL02 - CONTRACT WAREHOUSING LADY RUBY" at bounding box center [393, 203] width 102 height 13
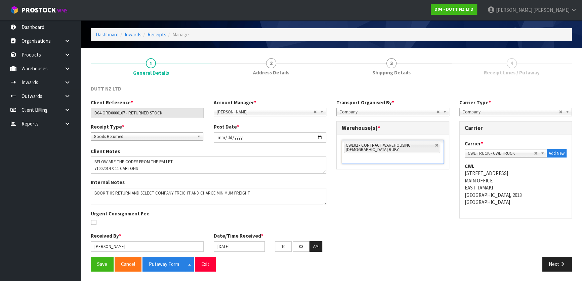
click at [350, 207] on div "Client Reference * D04-ORD0000107 - RETURNED STOCK Account Manager * Zubair Moo…" at bounding box center [332, 178] width 492 height 158
click at [99, 261] on button "Save" at bounding box center [102, 264] width 23 height 14
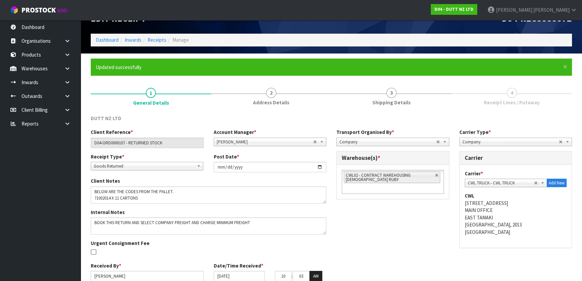
scroll to position [46, 0]
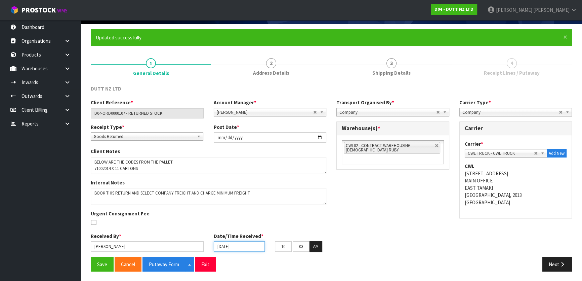
click at [242, 246] on input "22/08/2025" at bounding box center [239, 246] width 51 height 10
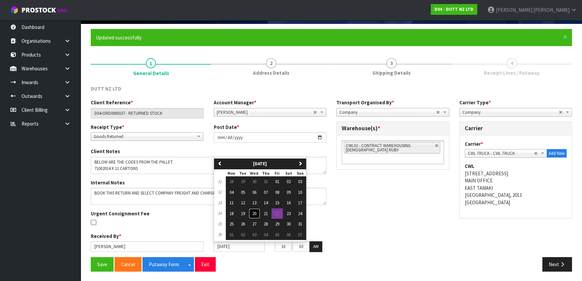
click at [253, 214] on span "20" at bounding box center [255, 214] width 4 height 6
type input "20/08/2025"
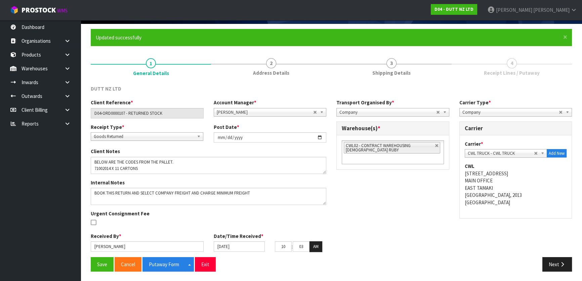
click at [373, 225] on div "Client Reference * D04-ORD0000107 - RETURNED STOCK Account Manager * Zubair Moo…" at bounding box center [332, 178] width 492 height 158
click at [108, 261] on button "Save" at bounding box center [102, 264] width 23 height 14
click at [165, 263] on button "Putaway Form" at bounding box center [164, 264] width 43 height 14
click at [101, 264] on button "Save" at bounding box center [102, 264] width 23 height 14
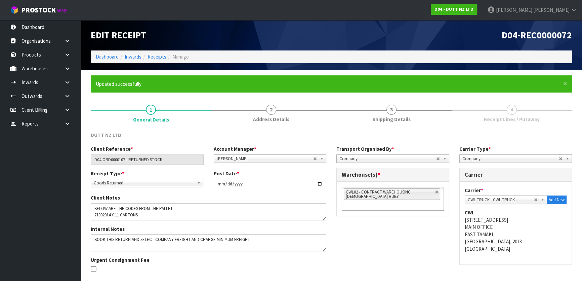
click at [414, 242] on div "Client Reference * D04-ORD0000107 - RETURNED STOCK Account Manager * Zubair Moo…" at bounding box center [332, 224] width 492 height 158
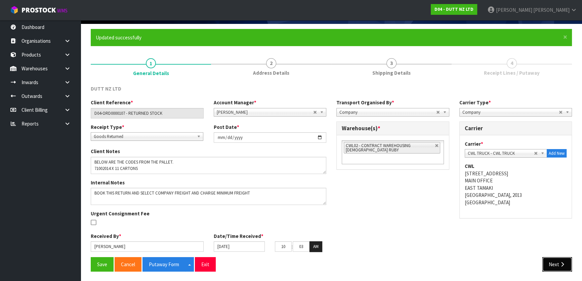
click at [547, 260] on button "Next" at bounding box center [558, 264] width 30 height 14
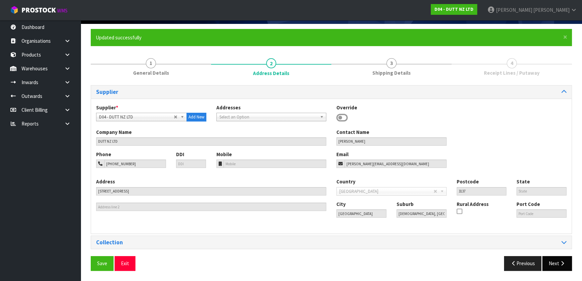
scroll to position [46, 0]
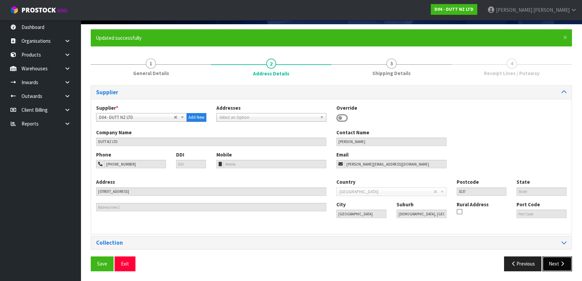
click at [559, 256] on button "Next" at bounding box center [558, 263] width 30 height 14
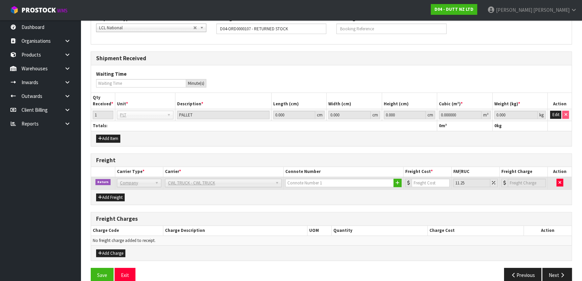
scroll to position [145, 0]
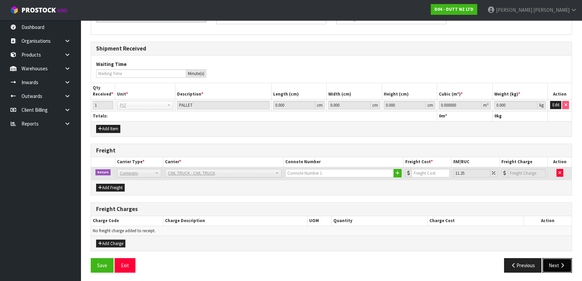
click at [552, 259] on button "Next" at bounding box center [558, 265] width 30 height 14
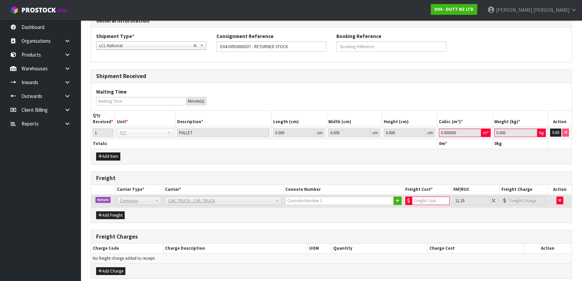
scroll to position [54, 0]
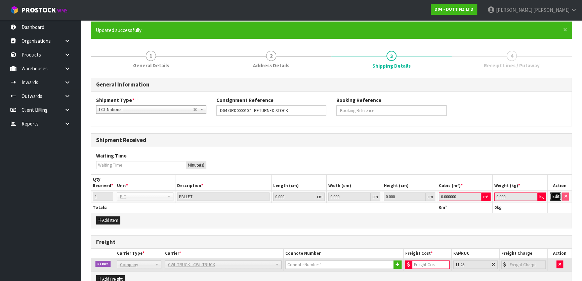
click at [558, 196] on button "Edit" at bounding box center [556, 196] width 11 height 8
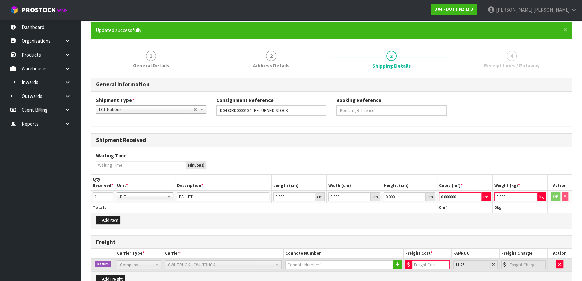
drag, startPoint x: 455, startPoint y: 195, endPoint x: 364, endPoint y: 183, distance: 91.9
click at [364, 183] on table "Qty Received * Unit * Description * Length (cm) Width (cm) Height (cm) Cubic (m…" at bounding box center [331, 194] width 481 height 38
type input "10"
drag, startPoint x: 508, startPoint y: 197, endPoint x: 435, endPoint y: 199, distance: 72.7
click at [435, 199] on tr "1 BAG BAR BSK BIN BTL BOX BDL CAB CGE CTN CSE COI CRA CRT CBE CYL DRM JAR MTR P…" at bounding box center [331, 197] width 481 height 12
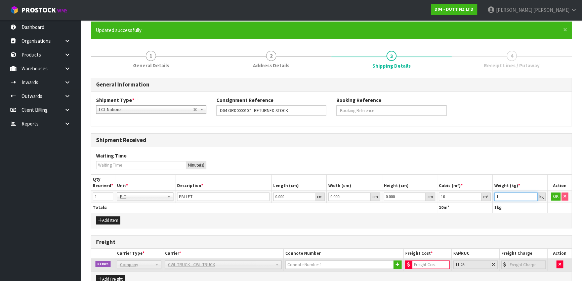
type input "1"
drag, startPoint x: 457, startPoint y: 197, endPoint x: 389, endPoint y: 191, distance: 67.8
click at [375, 191] on tr "1 BAG BAR BSK BIN BTL BOX BDL CAB CGE CTN CSE COI CRA CRT CBE CYL DRM JAR MTR P…" at bounding box center [331, 197] width 481 height 12
type input "1"
click at [451, 224] on div "Add Item" at bounding box center [331, 220] width 481 height 15
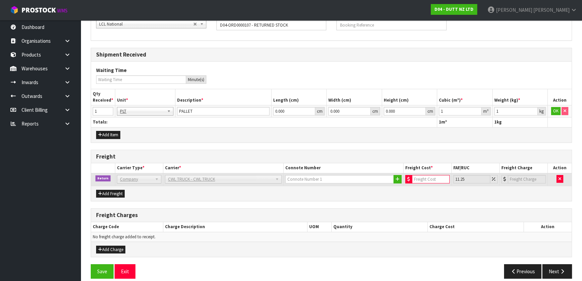
scroll to position [145, 0]
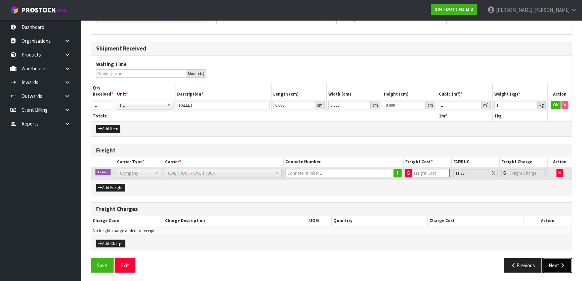
click at [553, 263] on button "Next" at bounding box center [558, 265] width 30 height 14
drag, startPoint x: 558, startPoint y: 170, endPoint x: 554, endPoint y: 174, distance: 5.5
click at [558, 170] on button "button" at bounding box center [560, 173] width 7 height 8
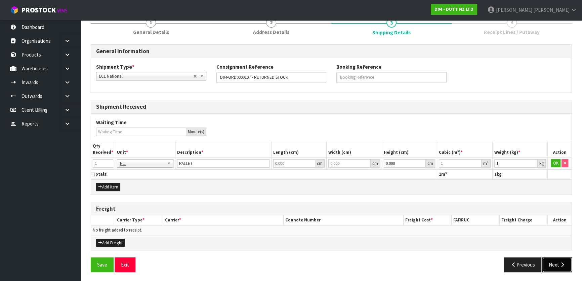
click at [553, 259] on button "Next" at bounding box center [558, 264] width 30 height 14
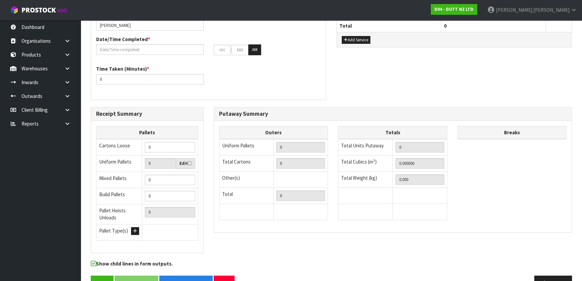
scroll to position [282, 0]
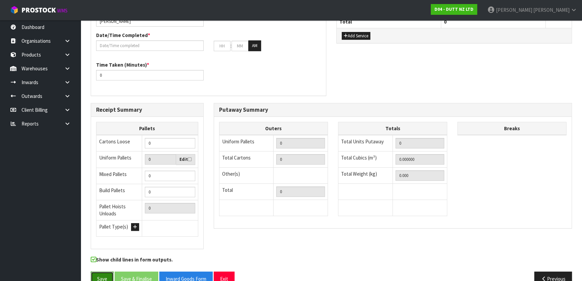
click at [101, 271] on button "Save" at bounding box center [102, 278] width 23 height 14
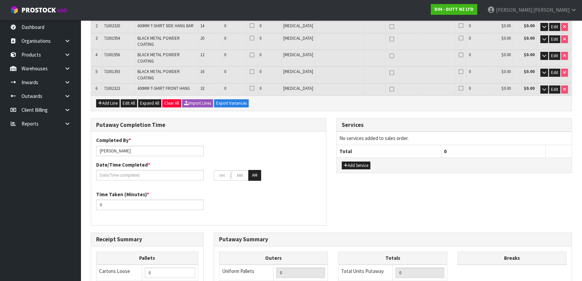
click at [332, 166] on div "Putaway Completion Time Completed By * Michael Drugan Date/Time Completed * : :…" at bounding box center [332, 175] width 492 height 114
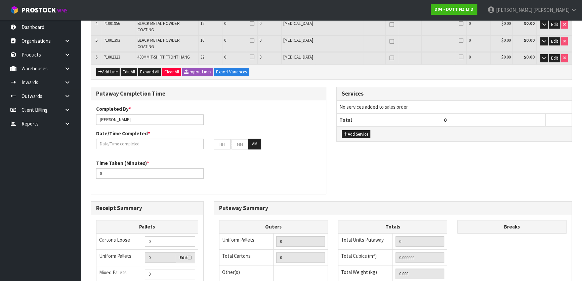
scroll to position [183, 0]
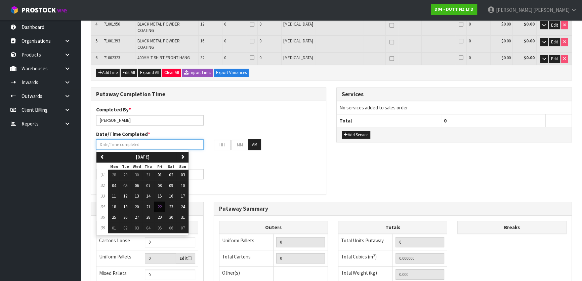
click at [172, 139] on input "text" at bounding box center [150, 144] width 108 height 10
click at [164, 201] on button "22" at bounding box center [159, 206] width 11 height 11
type input "22/08/2025"
type input "12"
type input "00"
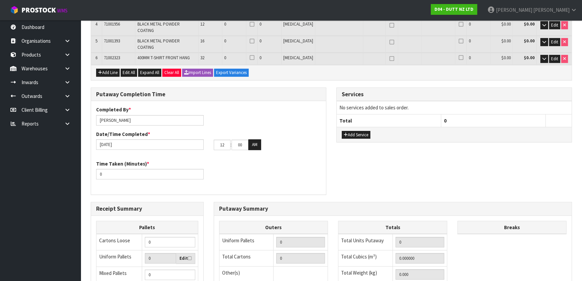
click at [322, 160] on div "Time Taken (Minutes) * 0" at bounding box center [208, 172] width 235 height 24
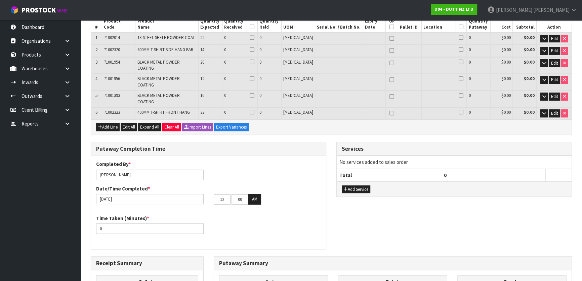
scroll to position [30, 0]
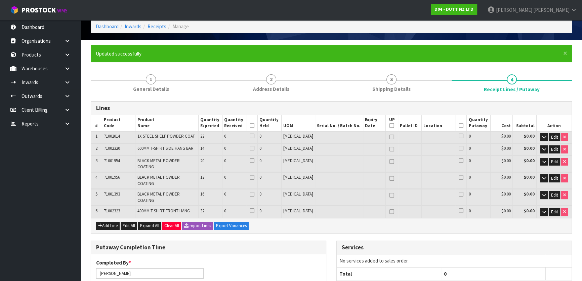
click at [330, 218] on div "Add Line Edit All Expand All Clear All Import Lines Export Variances" at bounding box center [331, 225] width 481 height 15
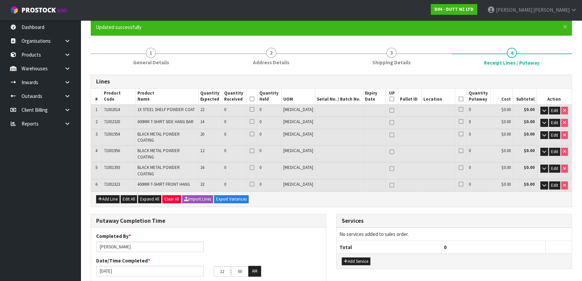
scroll to position [183, 0]
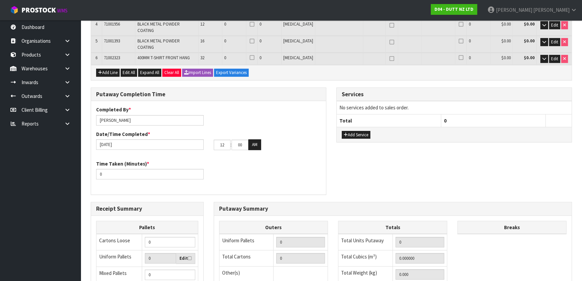
click at [339, 177] on div "Putaway Completion Time Completed By * Michael Drugan Date/Time Completed * 22/…" at bounding box center [332, 144] width 492 height 114
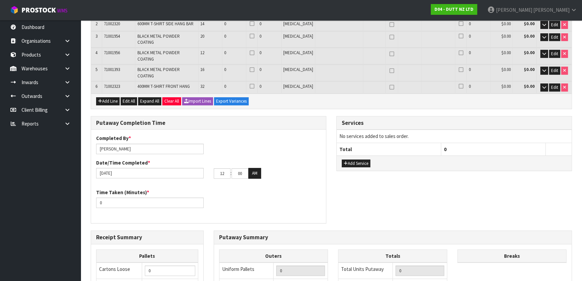
scroll to position [129, 0]
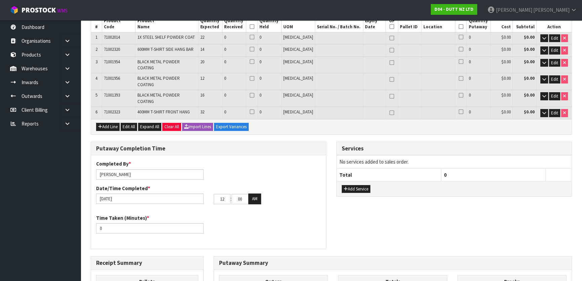
click at [329, 177] on div "Putaway Completion Time Completed By * Michael Drugan Date/Time Completed * 22/…" at bounding box center [209, 199] width 246 height 114
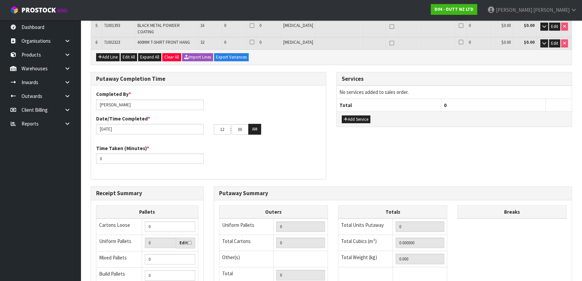
scroll to position [282, 0]
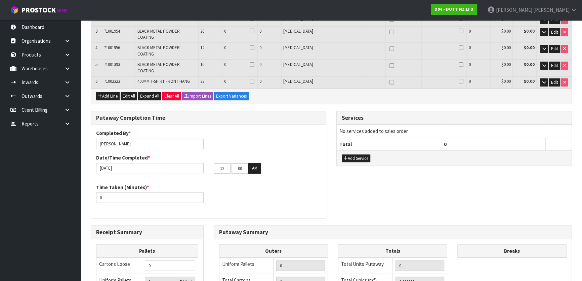
click at [329, 161] on div "Putaway Completion Time Completed By * Michael Drugan Date/Time Completed * 22/…" at bounding box center [209, 168] width 246 height 114
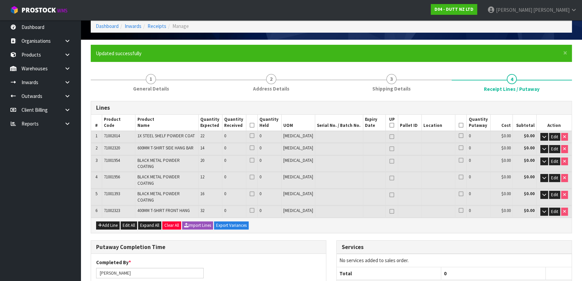
scroll to position [0, 0]
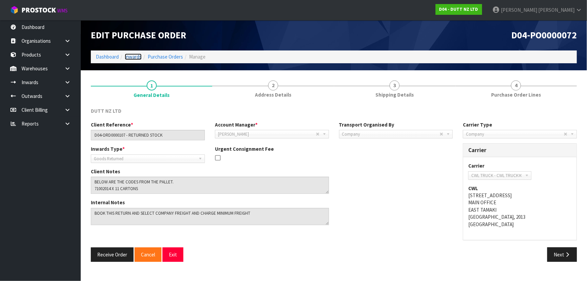
click at [138, 54] on link "Inwards" at bounding box center [133, 56] width 17 height 6
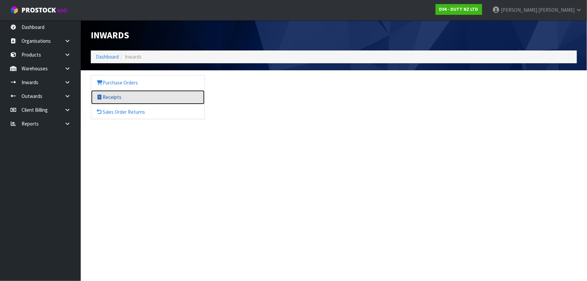
click at [117, 98] on link "Receipts" at bounding box center [147, 97] width 113 height 14
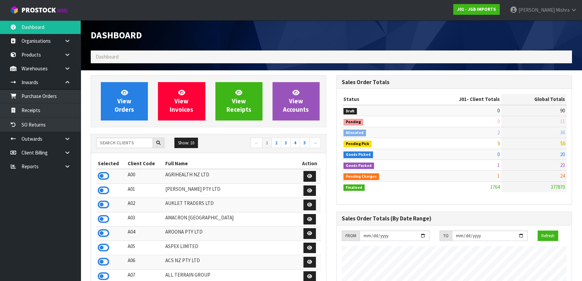
scroll to position [508, 245]
click at [126, 142] on input "text" at bounding box center [124, 143] width 57 height 10
type input "A"
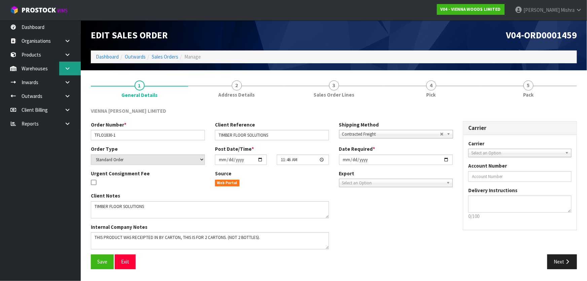
click at [66, 67] on icon at bounding box center [67, 68] width 6 height 5
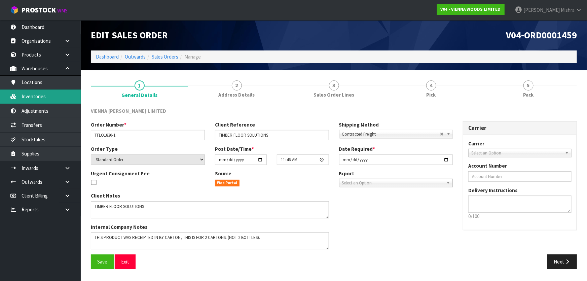
click at [55, 95] on link "Inventories" at bounding box center [40, 96] width 81 height 14
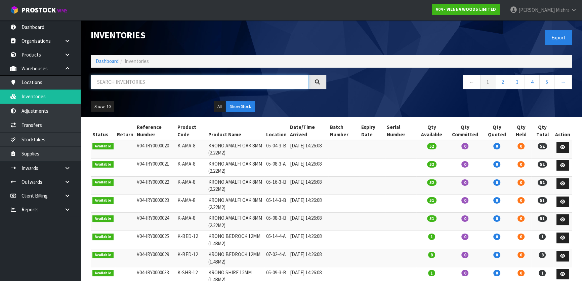
click at [109, 87] on input "text" at bounding box center [200, 82] width 218 height 14
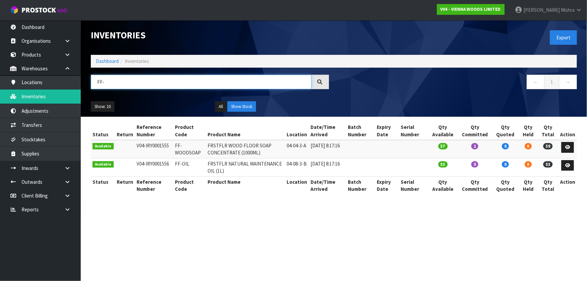
type input "FF-"
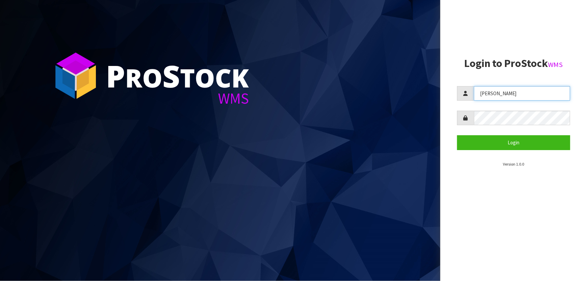
click at [505, 92] on input "[PERSON_NAME]" at bounding box center [522, 93] width 96 height 14
type input "Talia"
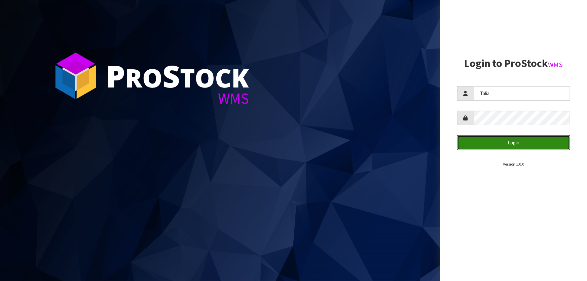
click at [517, 142] on button "Login" at bounding box center [513, 142] width 113 height 14
